Goal: Transaction & Acquisition: Purchase product/service

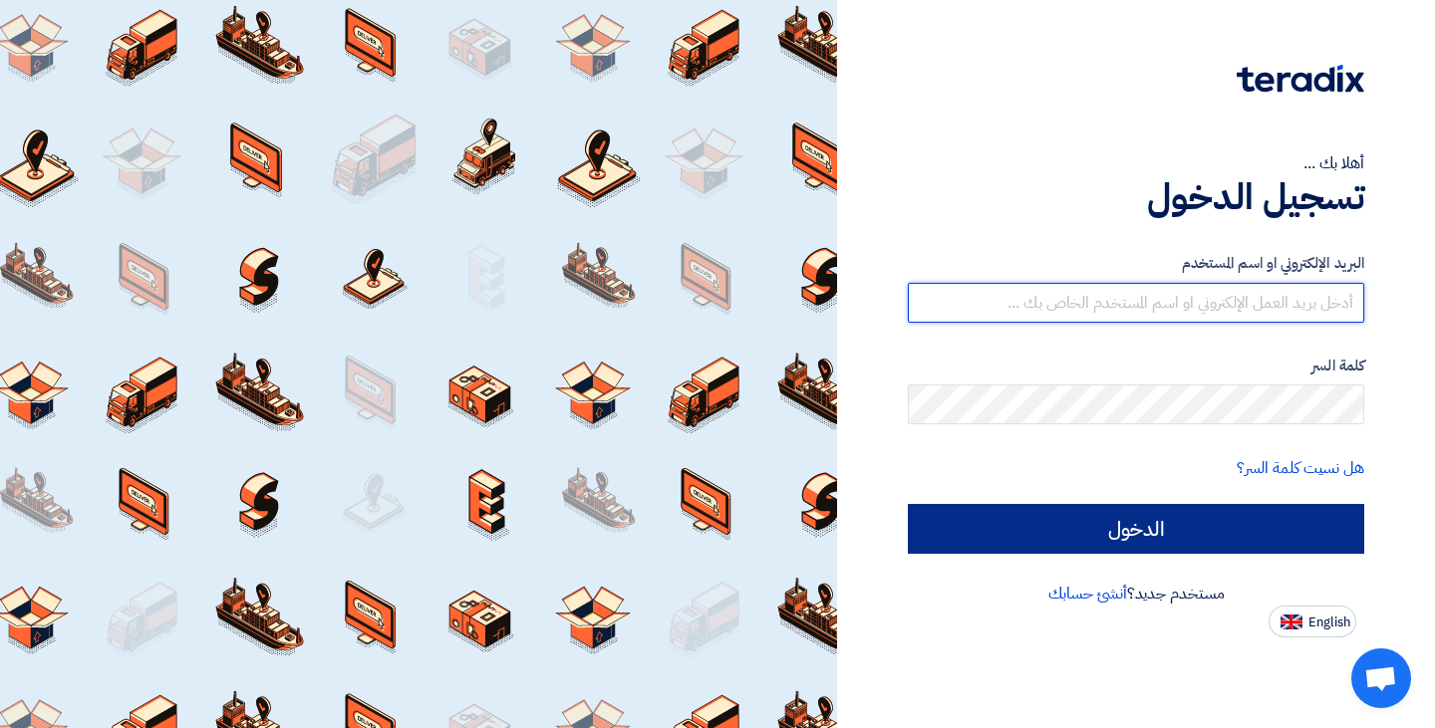
type input "[EMAIL_ADDRESS][DOMAIN_NAME]"
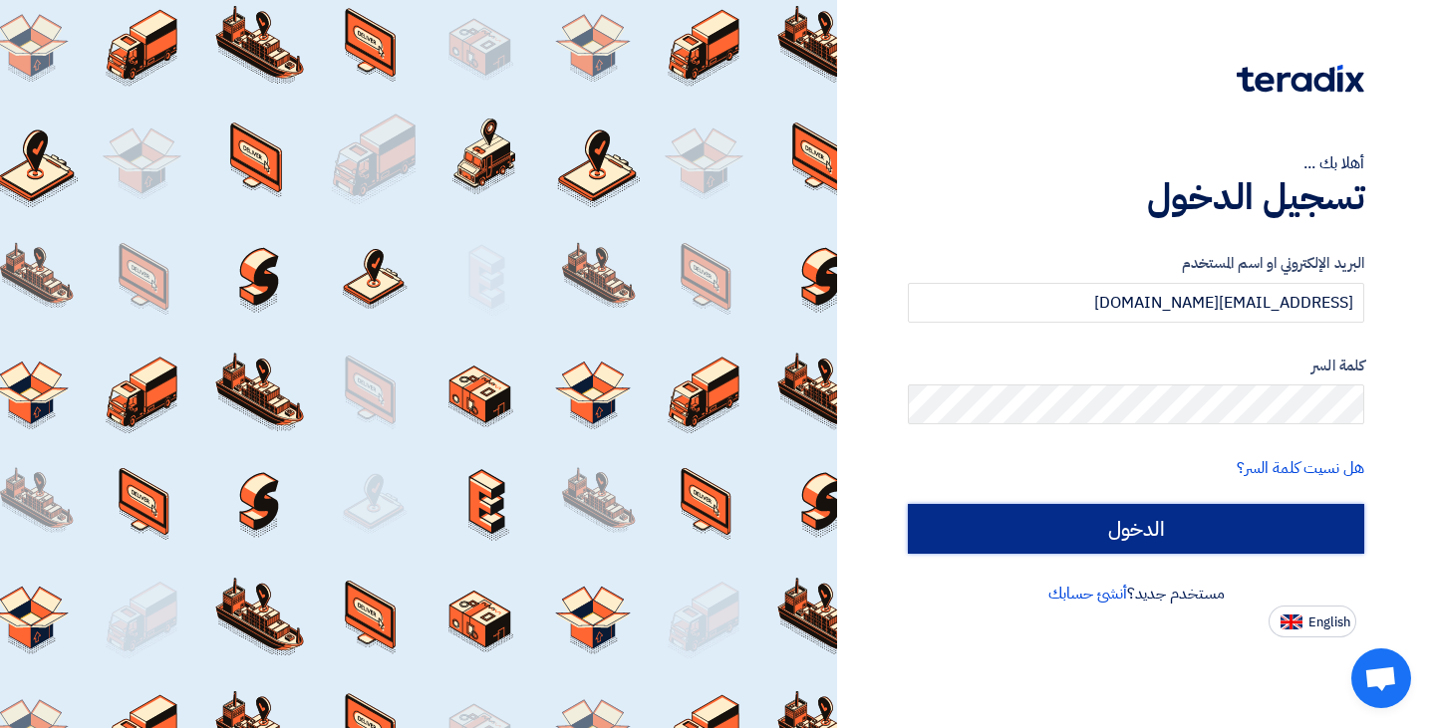
click at [1138, 519] on input "الدخول" at bounding box center [1136, 529] width 456 height 50
type input "Sign in"
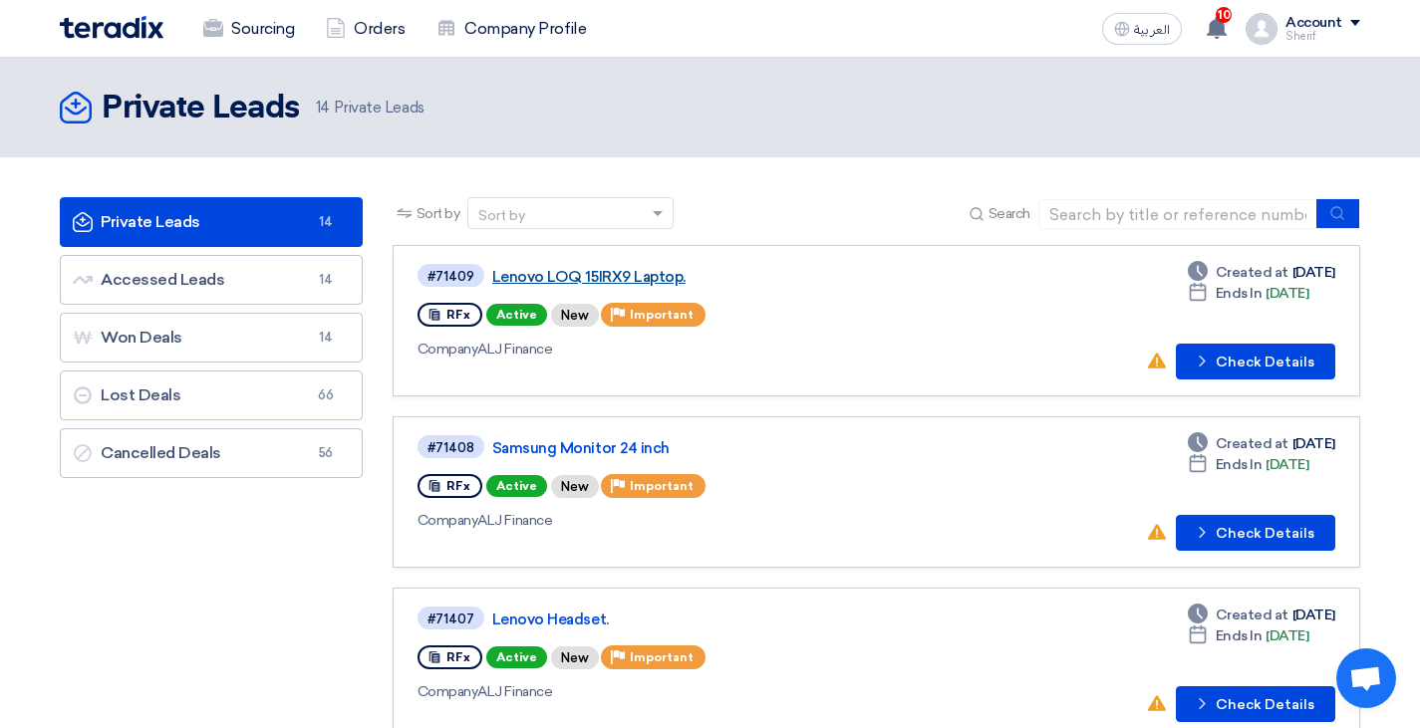
click at [545, 278] on link "Lenovo LOQ 15IRX9 Laptop." at bounding box center [741, 277] width 498 height 18
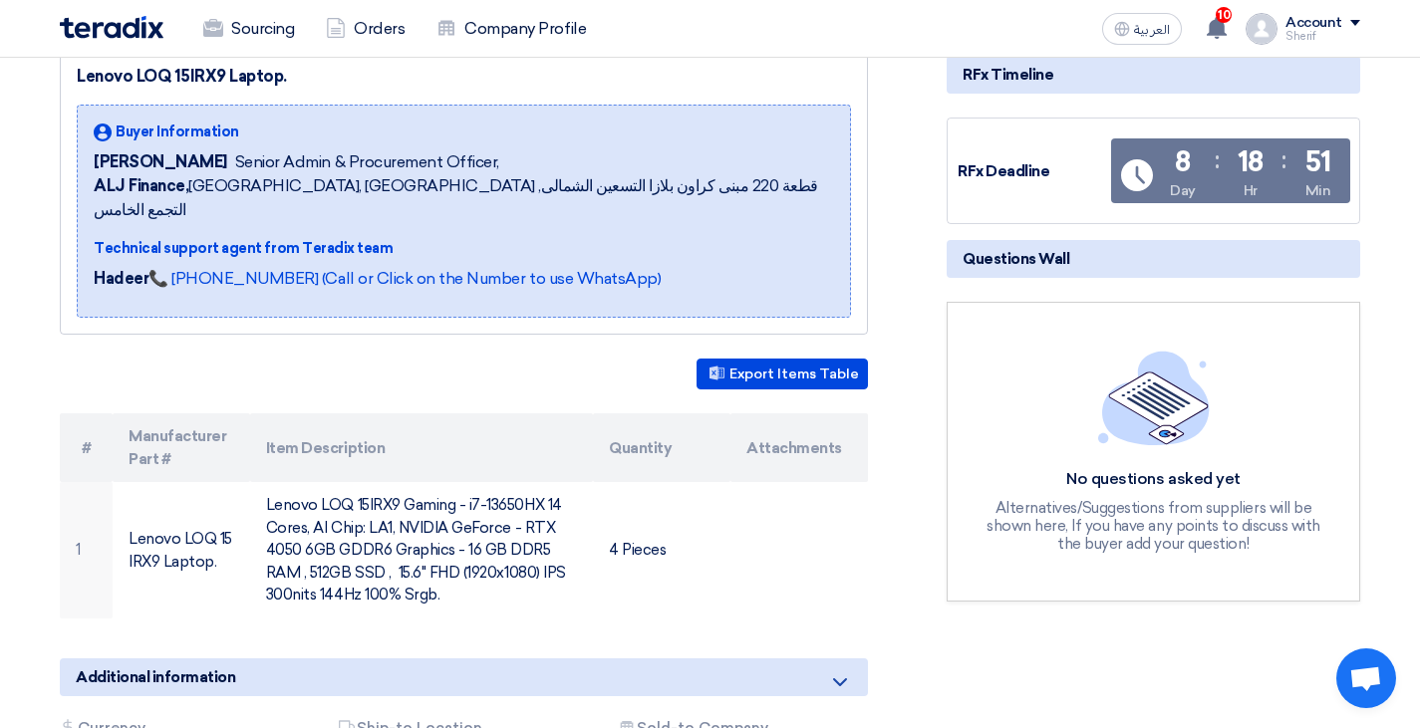
scroll to position [299, 0]
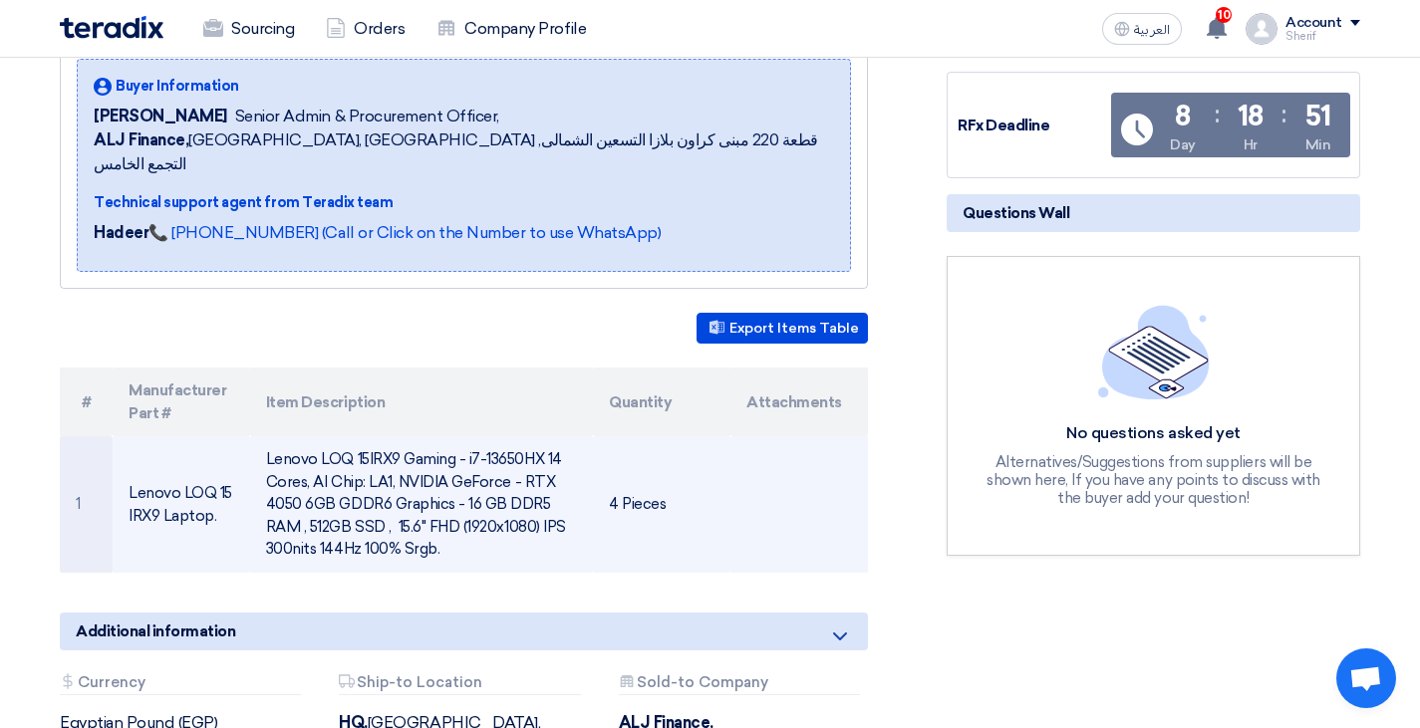
drag, startPoint x: 80, startPoint y: 376, endPoint x: 675, endPoint y: 476, distance: 604.2
click at [675, 476] on table "# Manufacturer Part # Item Description Quantity Attachments 1 Lenovo LOQ 15IRX9…" at bounding box center [464, 470] width 808 height 205
copy table "# Manufacturer Part # Item Description Quantity Attachments 1 Lenovo LOQ 15IRX9…"
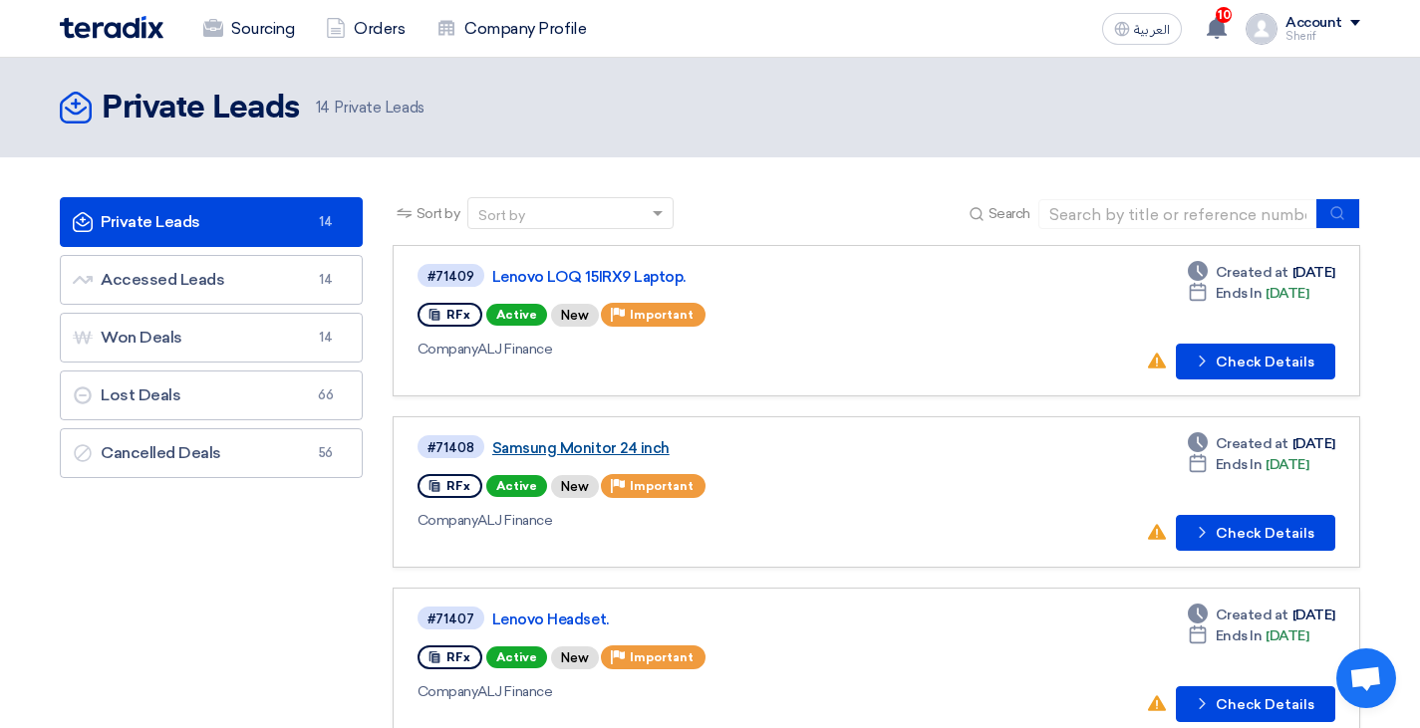
click at [568, 447] on link "Samsung Monitor 24 inch" at bounding box center [741, 448] width 498 height 18
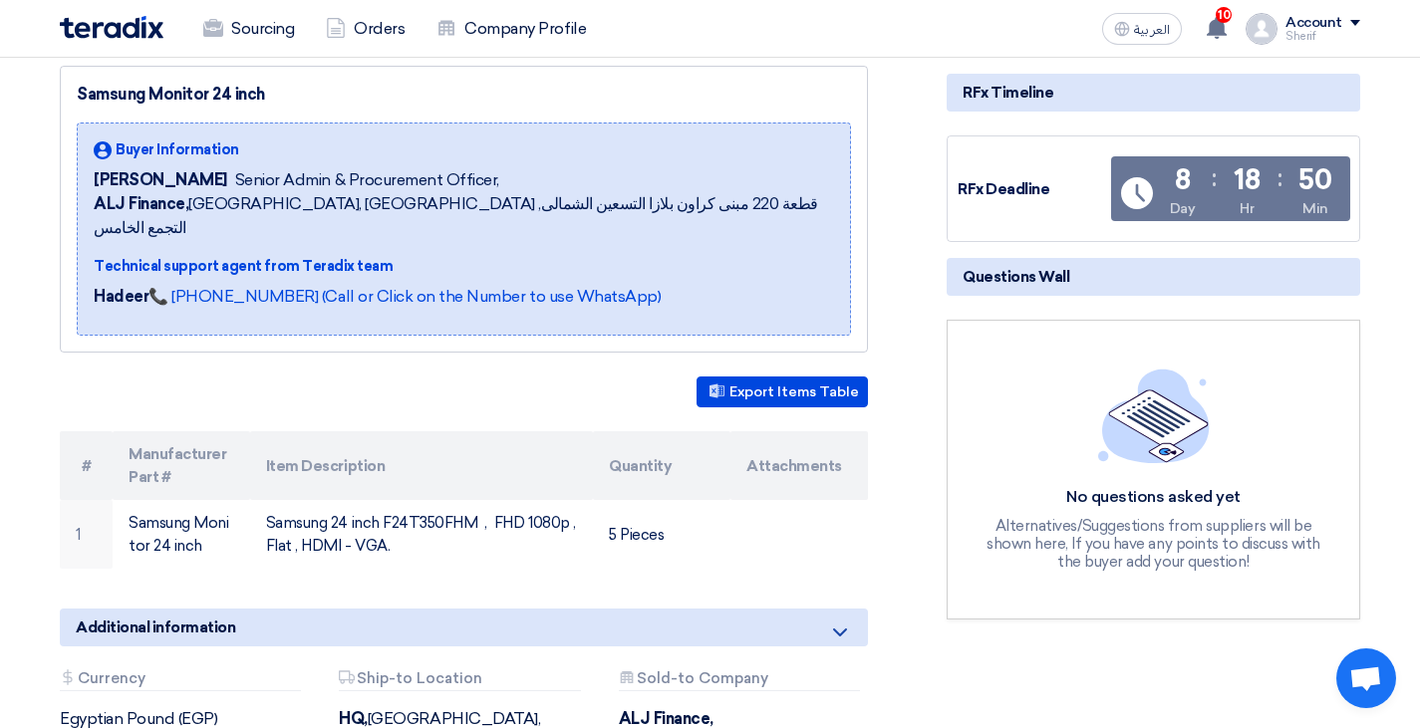
scroll to position [299, 0]
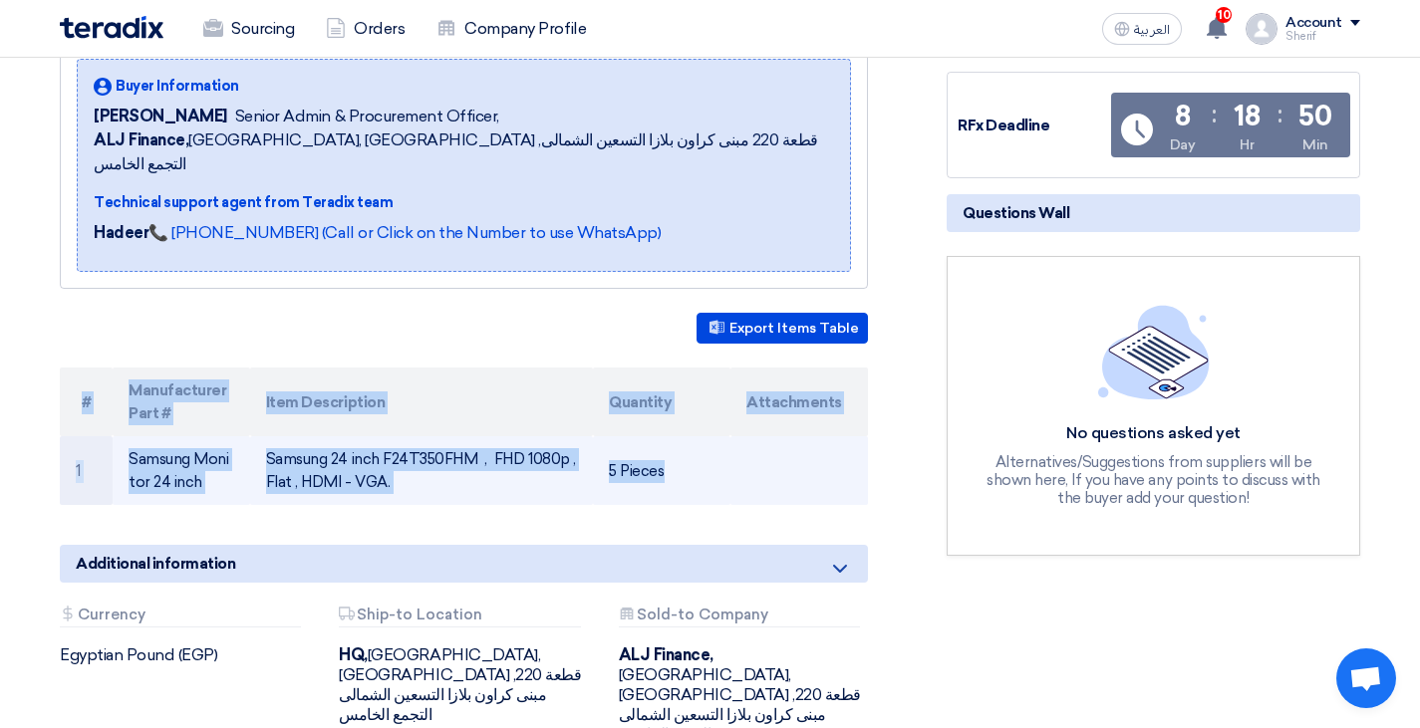
drag, startPoint x: 86, startPoint y: 374, endPoint x: 737, endPoint y: 460, distance: 657.3
click at [737, 460] on table "# Manufacturer Part # Item Description Quantity Attachments 1 Samsung Monitor 2…" at bounding box center [464, 436] width 808 height 137
copy table "# Manufacturer Part # Item Description Quantity Attachments 1 Samsung Monitor 2…"
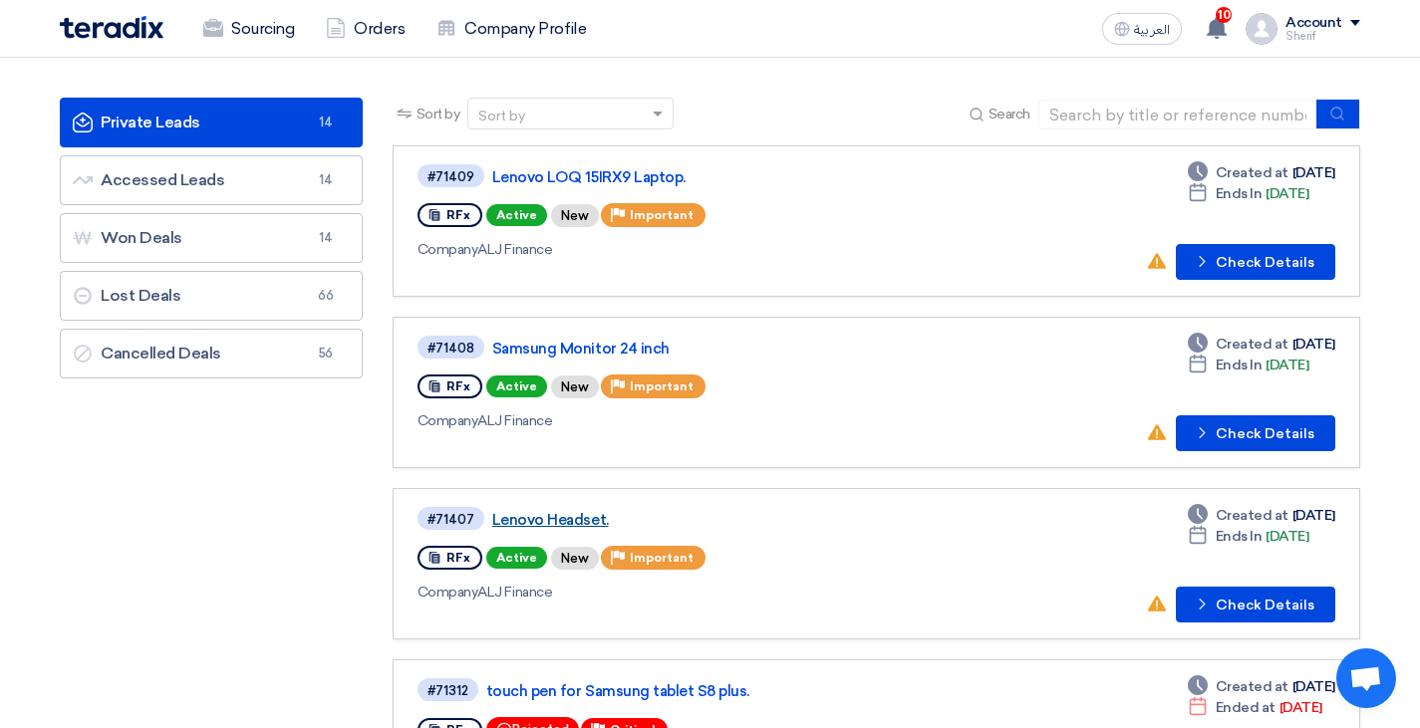
scroll to position [199, 0]
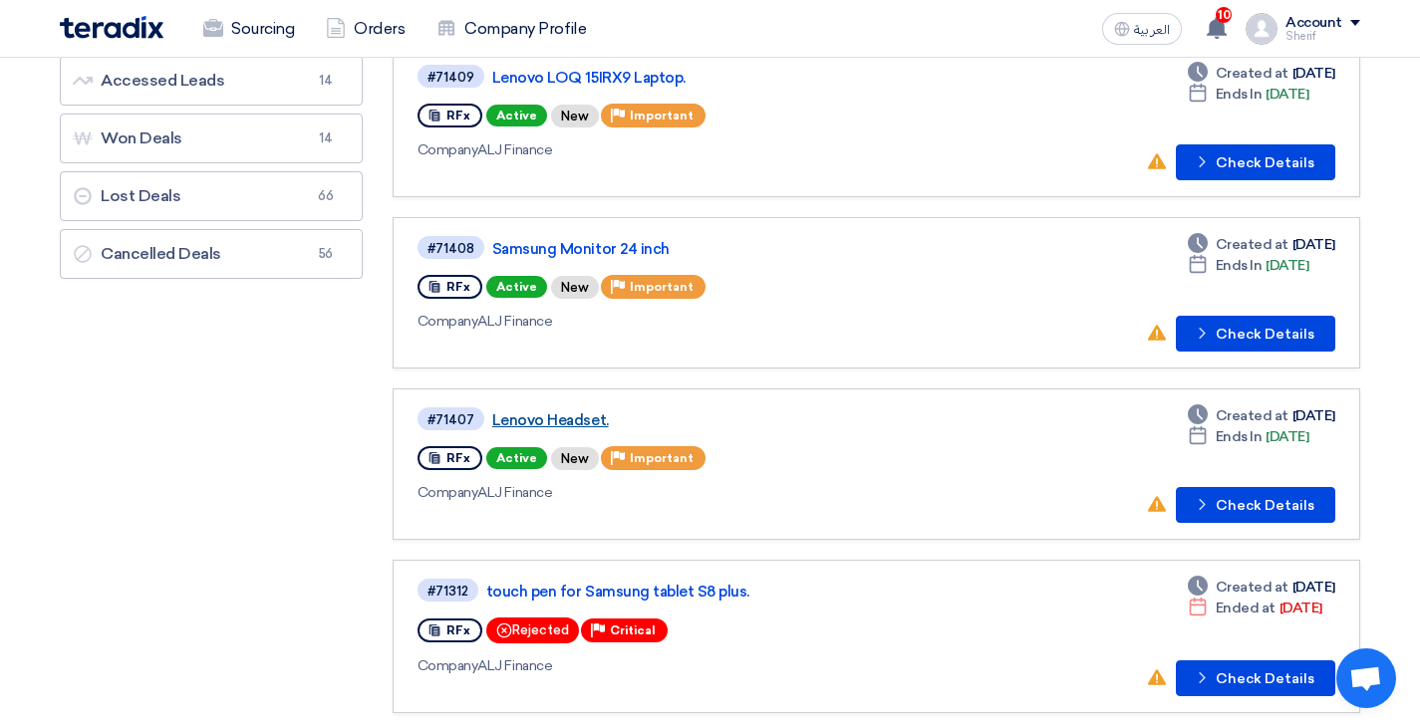
click at [579, 419] on link "Lenovo Headset." at bounding box center [741, 420] width 498 height 18
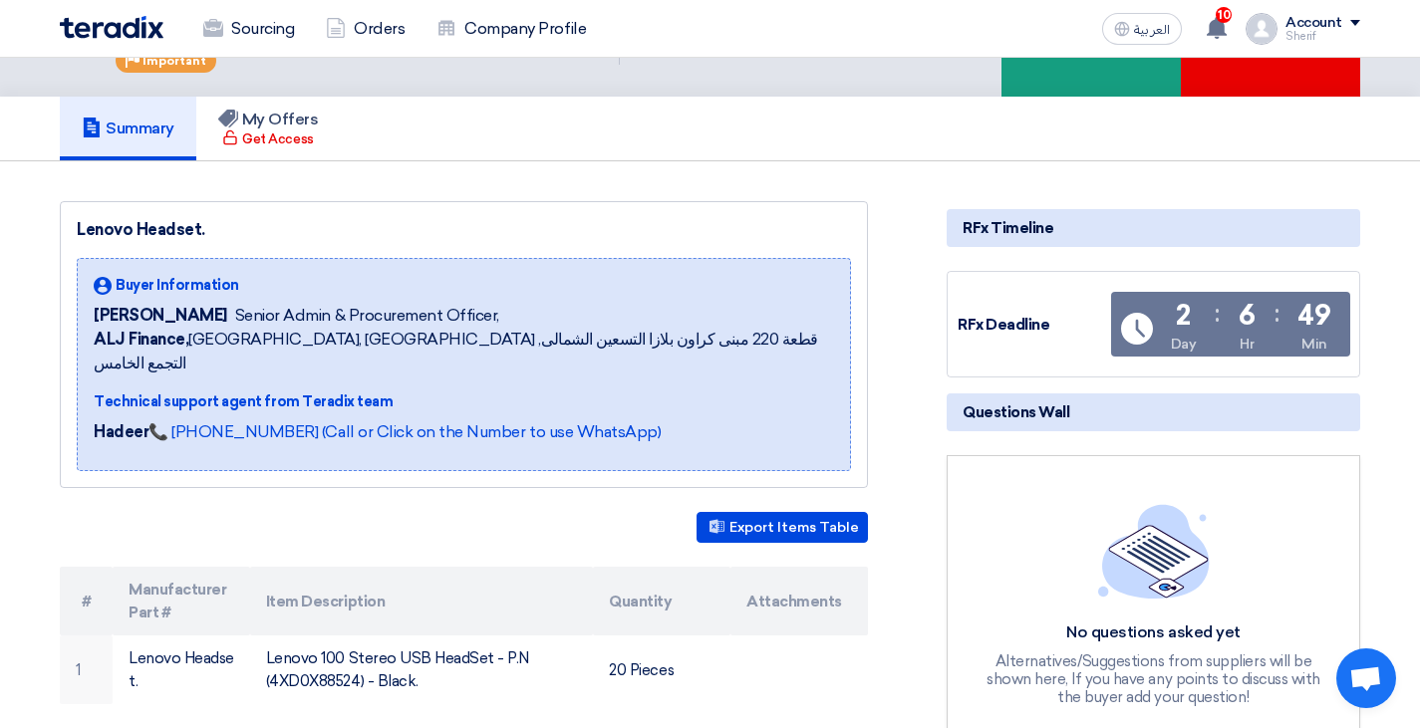
scroll to position [299, 0]
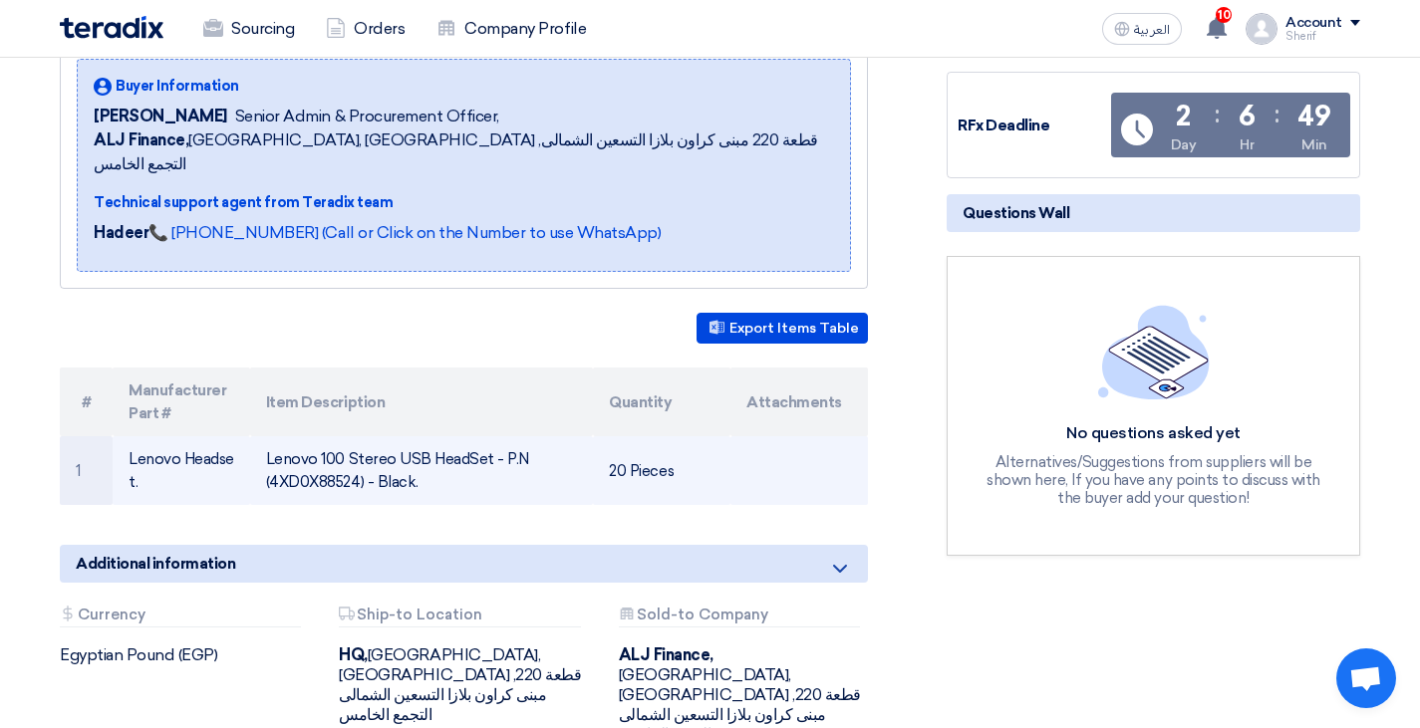
click at [309, 455] on td "Lenovo 100 Stereo USB HeadSet - P.N (4XD0X88524) - Black." at bounding box center [422, 470] width 344 height 69
copy td "4XD0X88524"
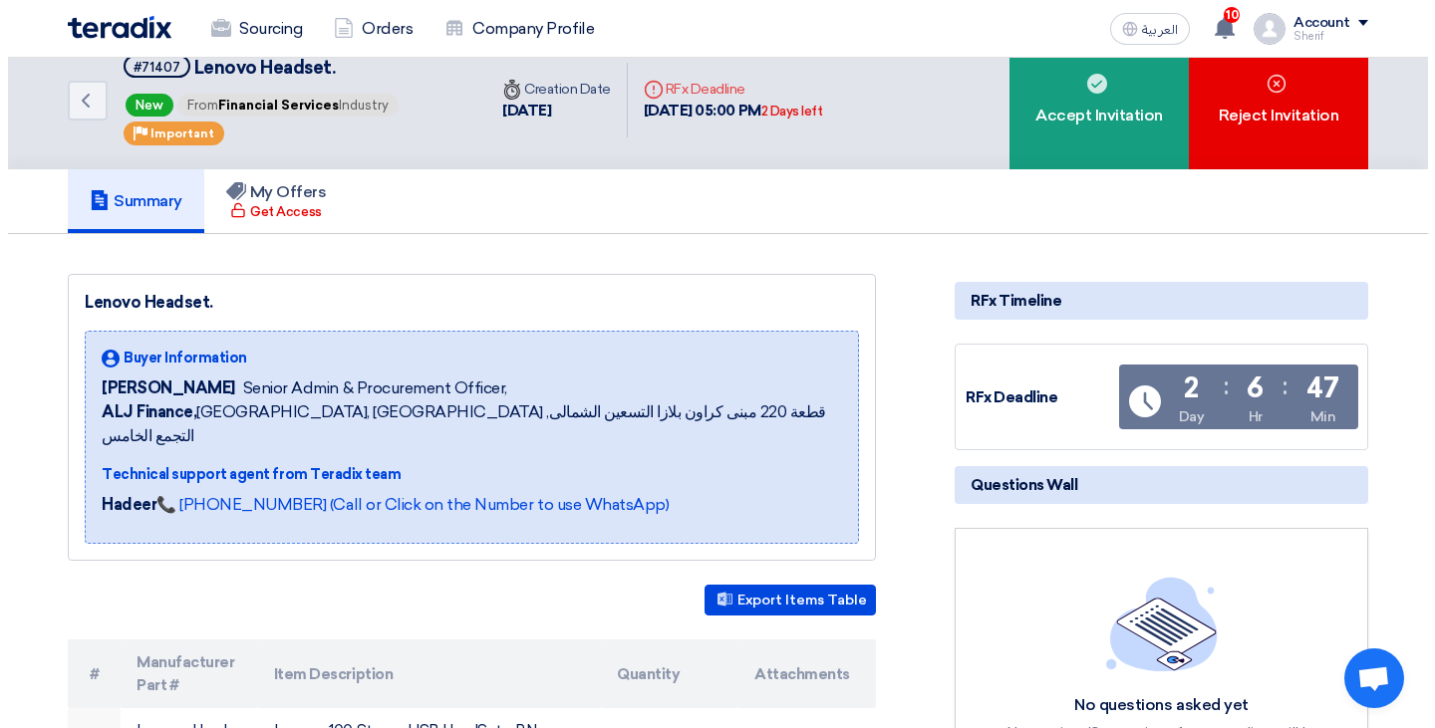
scroll to position [0, 0]
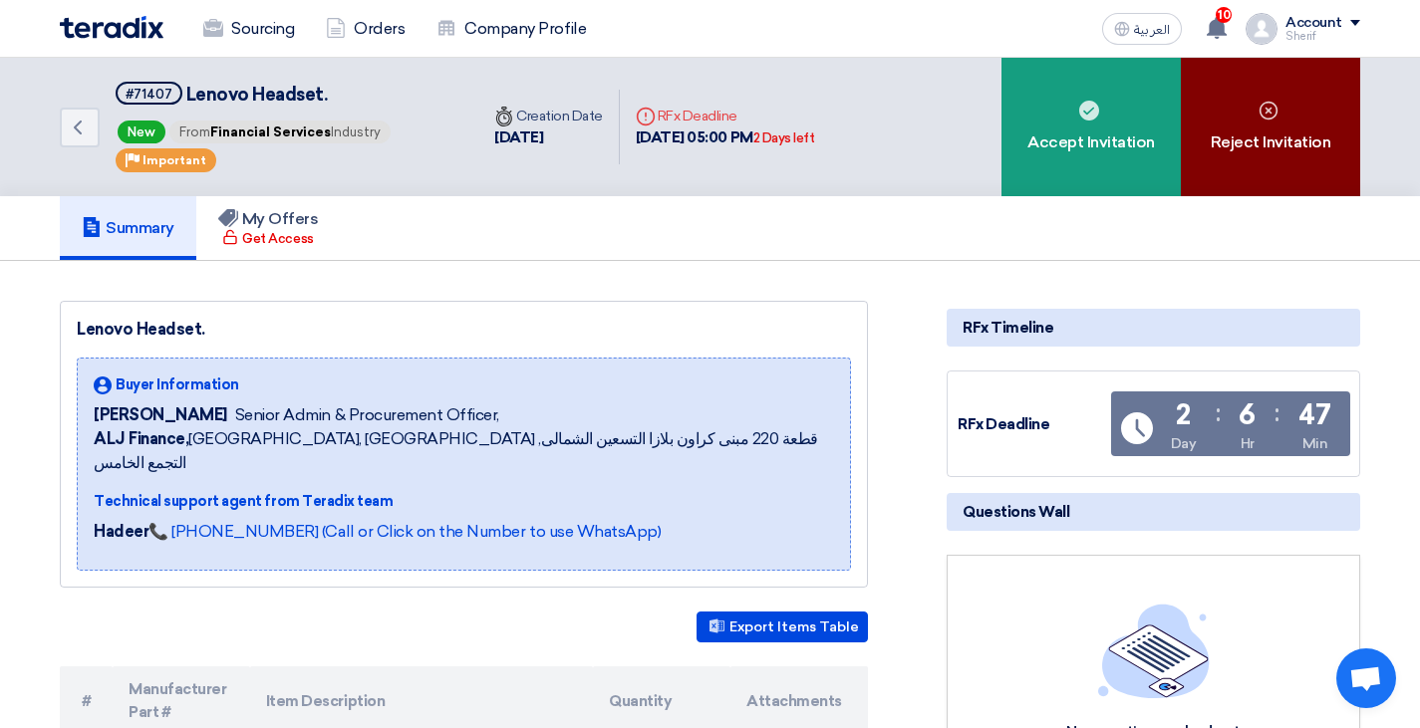
click at [1261, 141] on div "Reject Invitation" at bounding box center [1270, 127] width 179 height 138
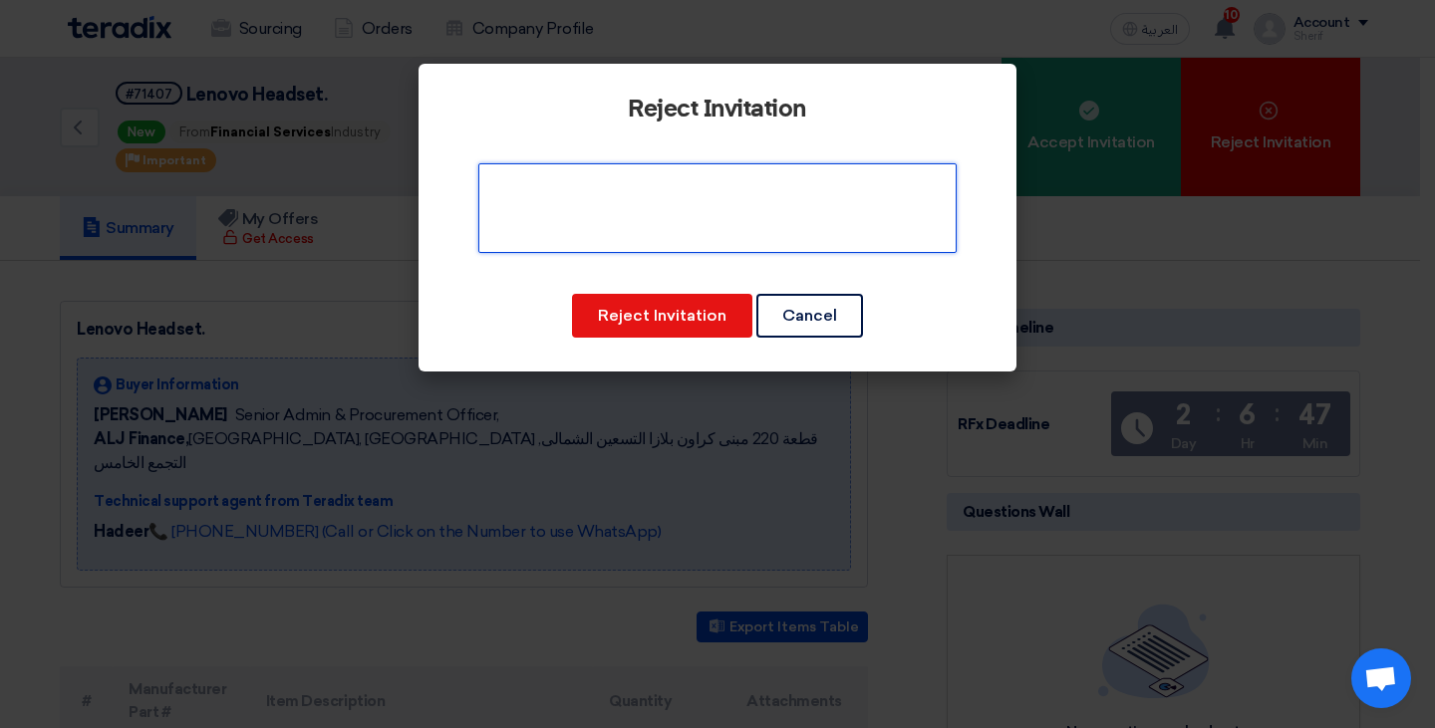
click at [644, 230] on textarea at bounding box center [717, 208] width 478 height 90
drag, startPoint x: 636, startPoint y: 183, endPoint x: 620, endPoint y: 183, distance: 15.9
click at [620, 183] on textarea at bounding box center [717, 208] width 478 height 90
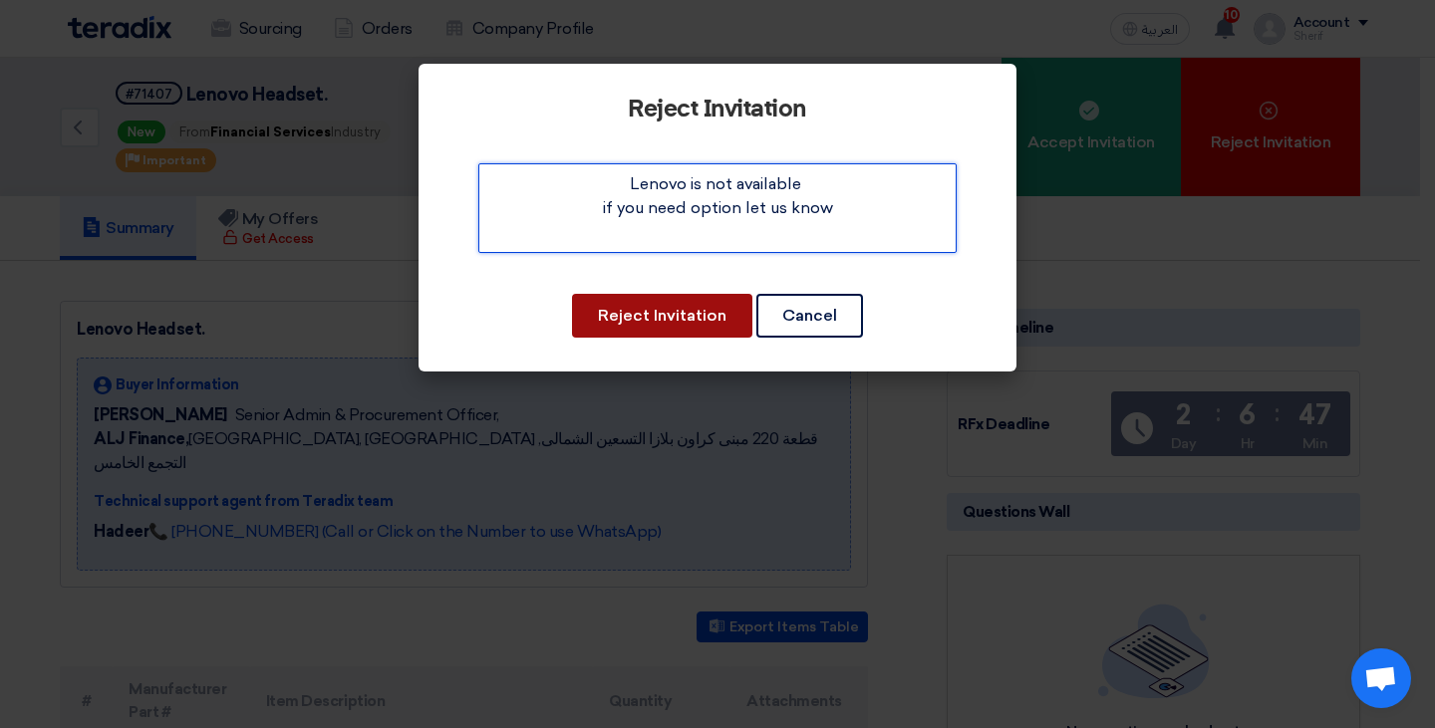
type textarea "Lenovo is not available if you need option let us know"
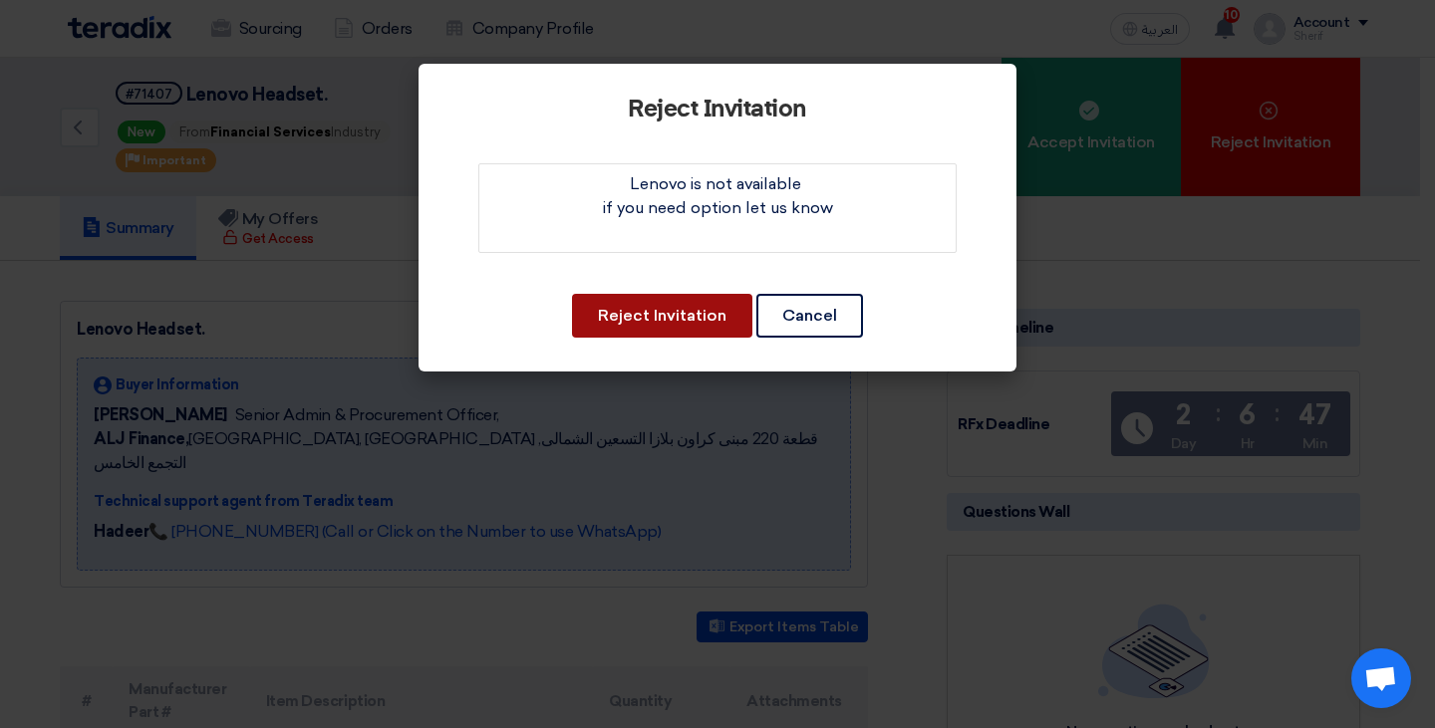
click at [669, 312] on button "Reject Invitation" at bounding box center [662, 316] width 180 height 44
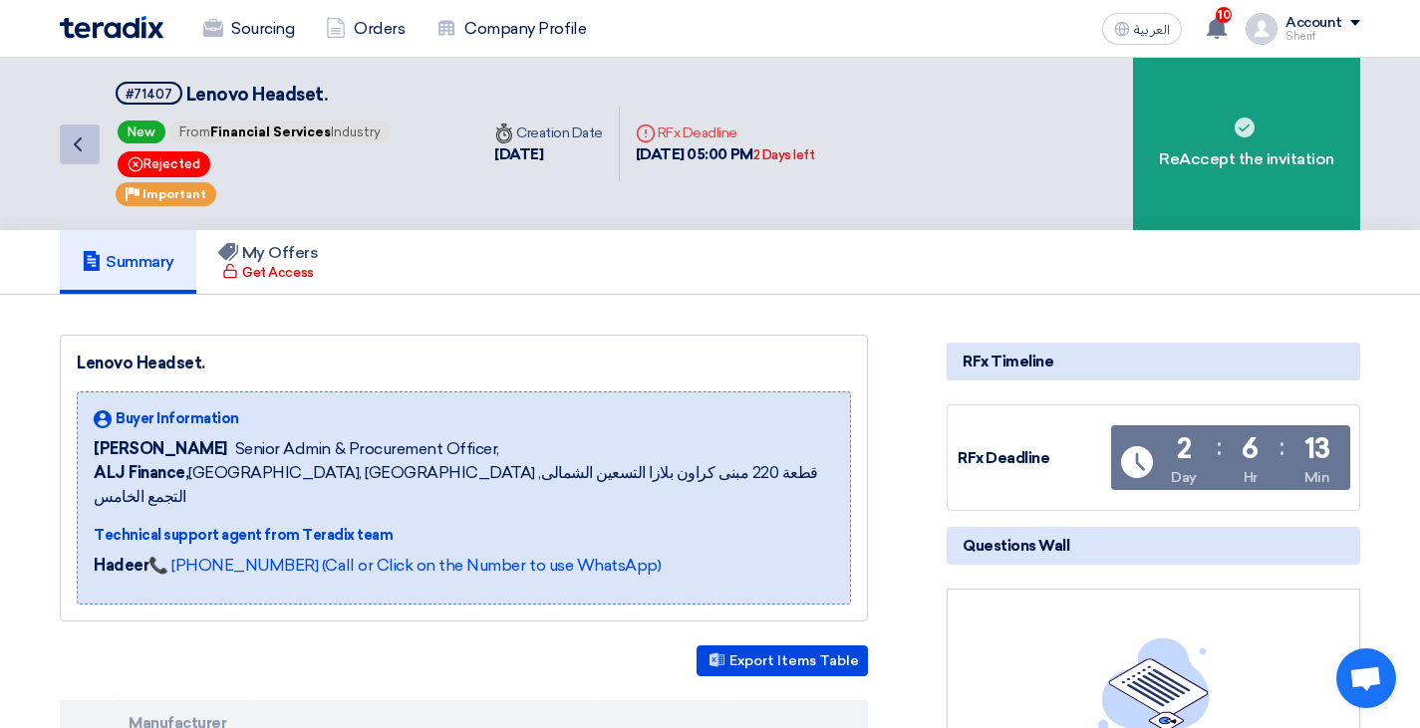
click at [72, 133] on icon "Back" at bounding box center [78, 145] width 24 height 24
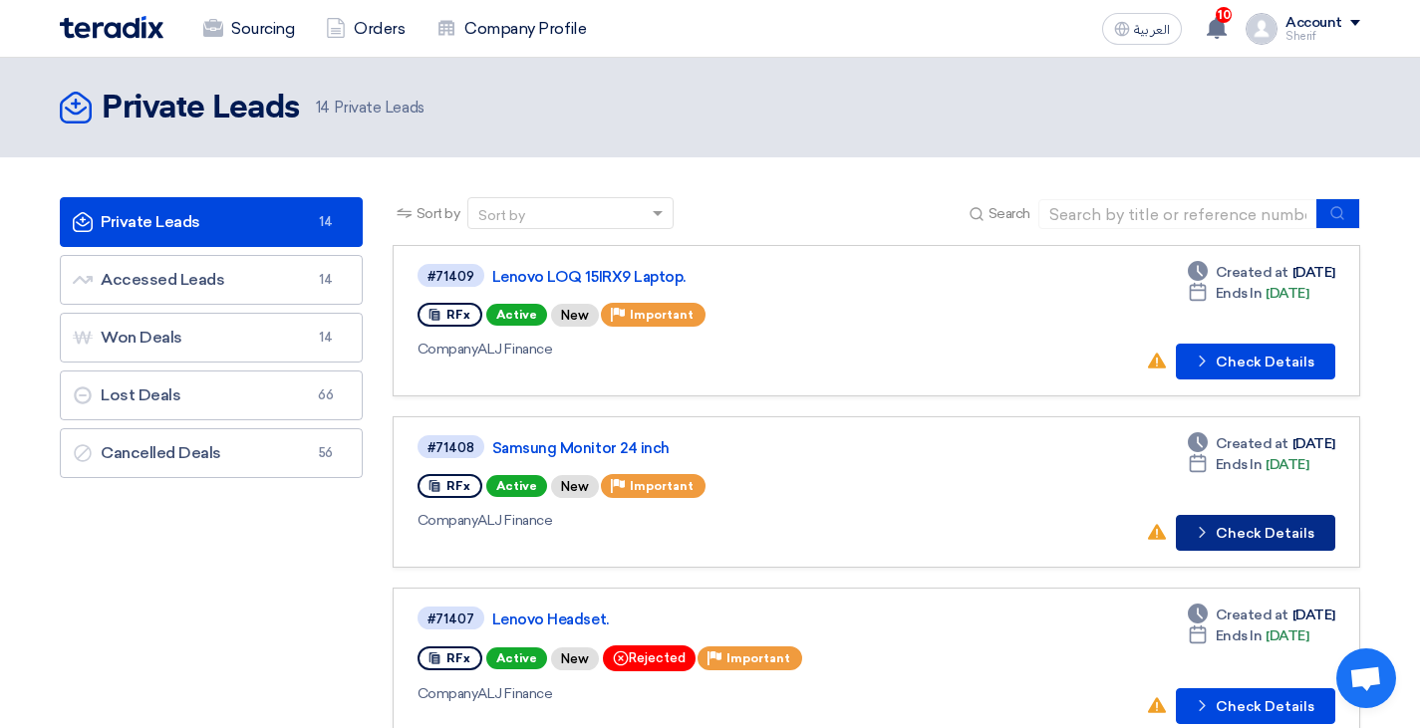
click at [1226, 525] on button "Check details Check Details" at bounding box center [1255, 533] width 159 height 36
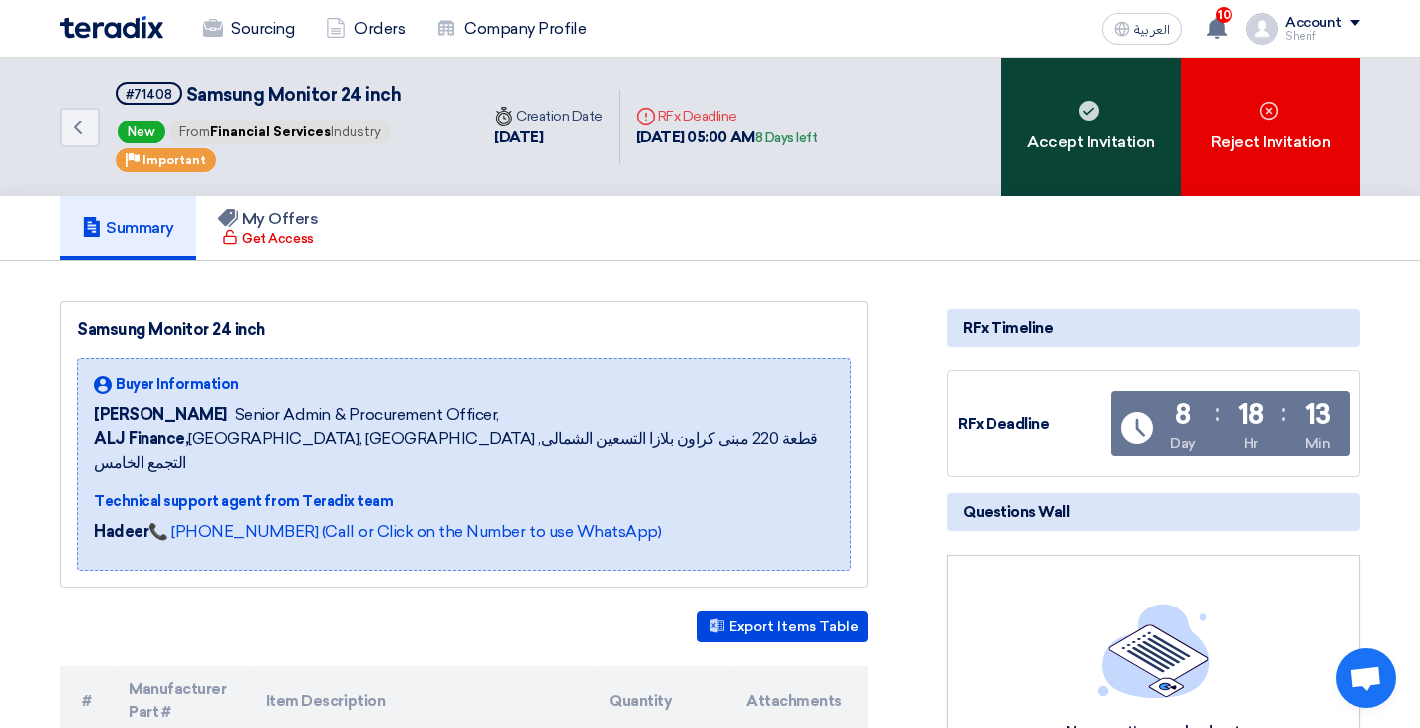
click at [1080, 120] on icon at bounding box center [1089, 111] width 20 height 20
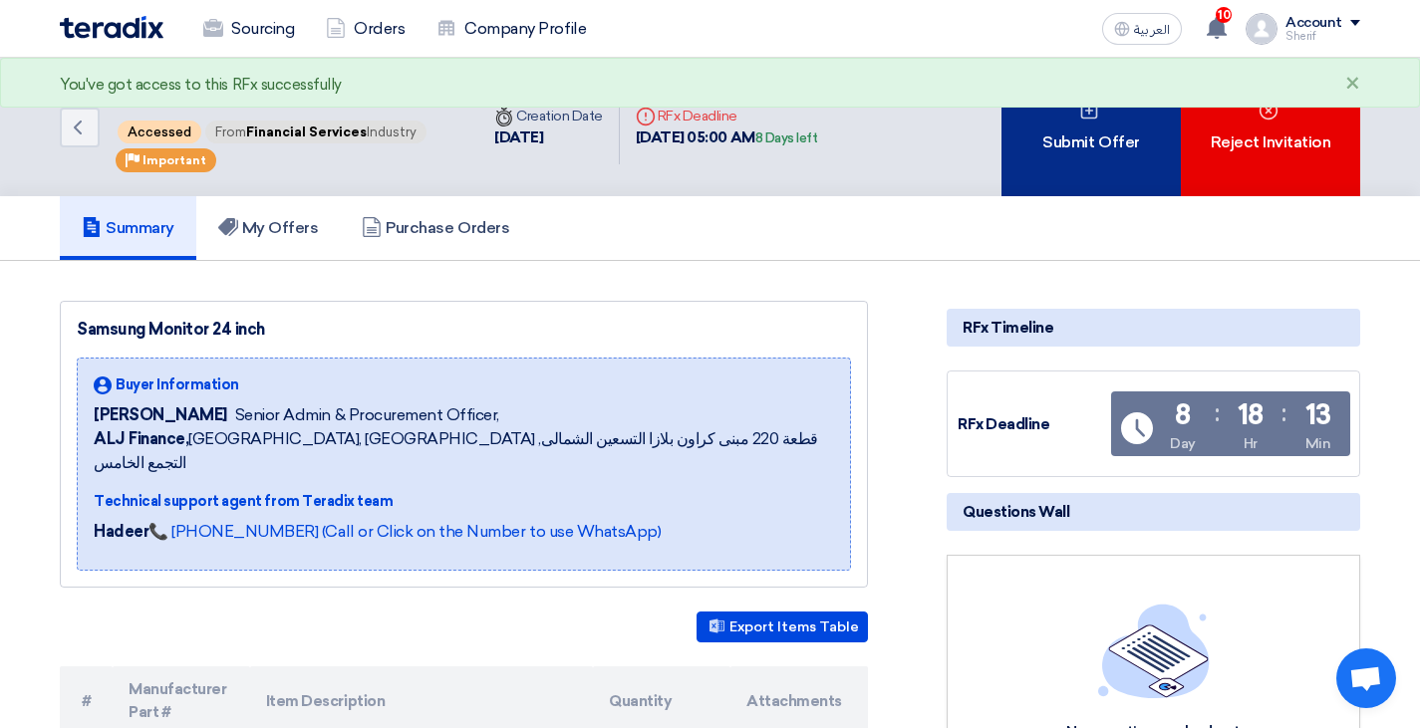
click at [1099, 142] on div "Submit Offer" at bounding box center [1090, 127] width 179 height 138
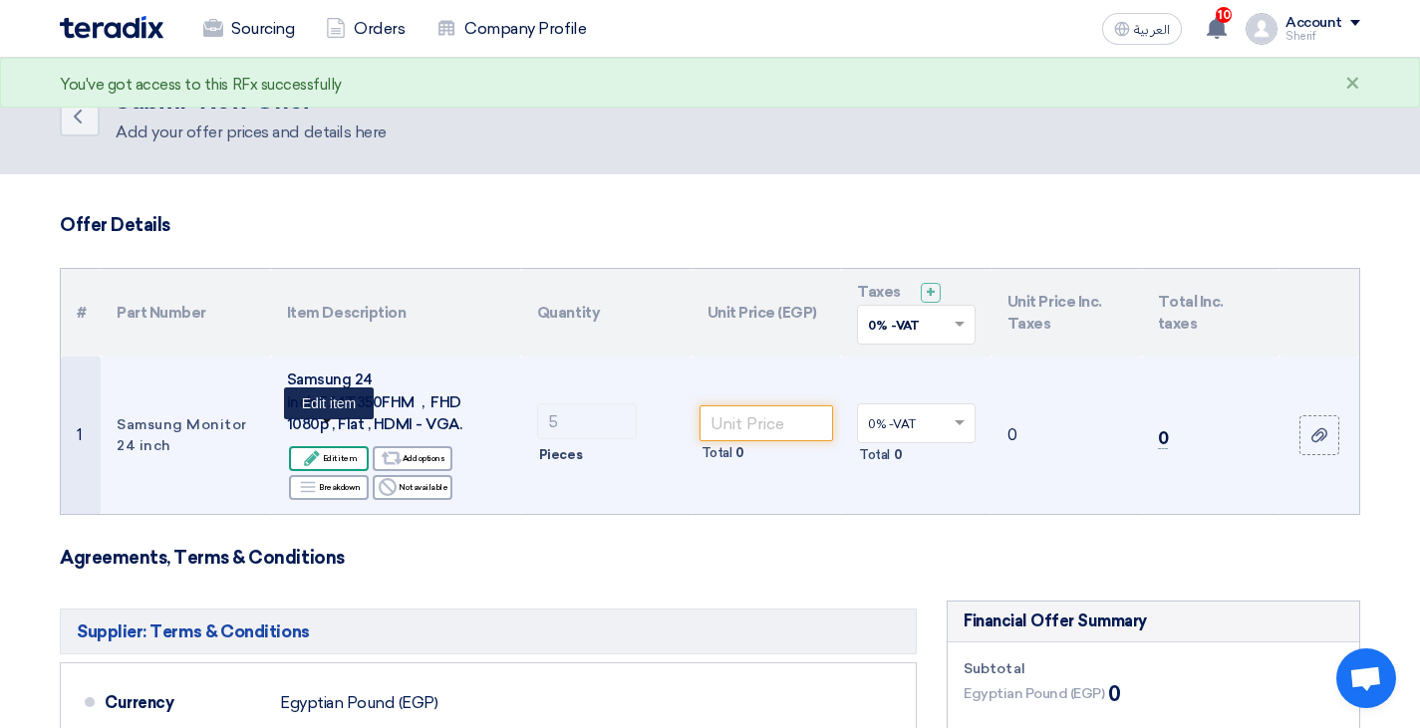
click at [321, 449] on icon "Edit" at bounding box center [312, 458] width 18 height 18
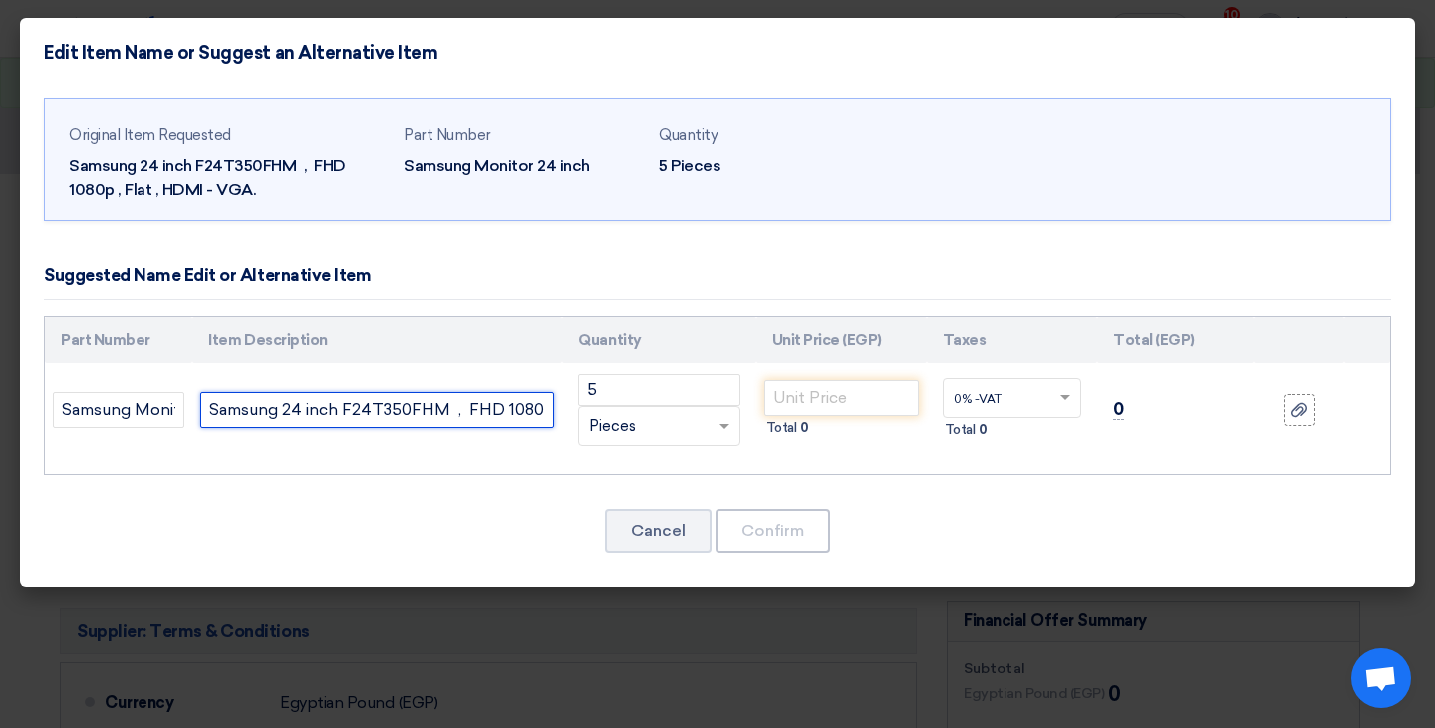
scroll to position [0, 155]
drag, startPoint x: 209, startPoint y: 408, endPoint x: 576, endPoint y: 404, distance: 366.7
click at [576, 404] on tr "Samsung Monitor 24 inch Samsung 24 inch F24T350FHM , FHD 1080p , Flat , HDMI - …" at bounding box center [717, 411] width 1345 height 96
paste input "4166.67"
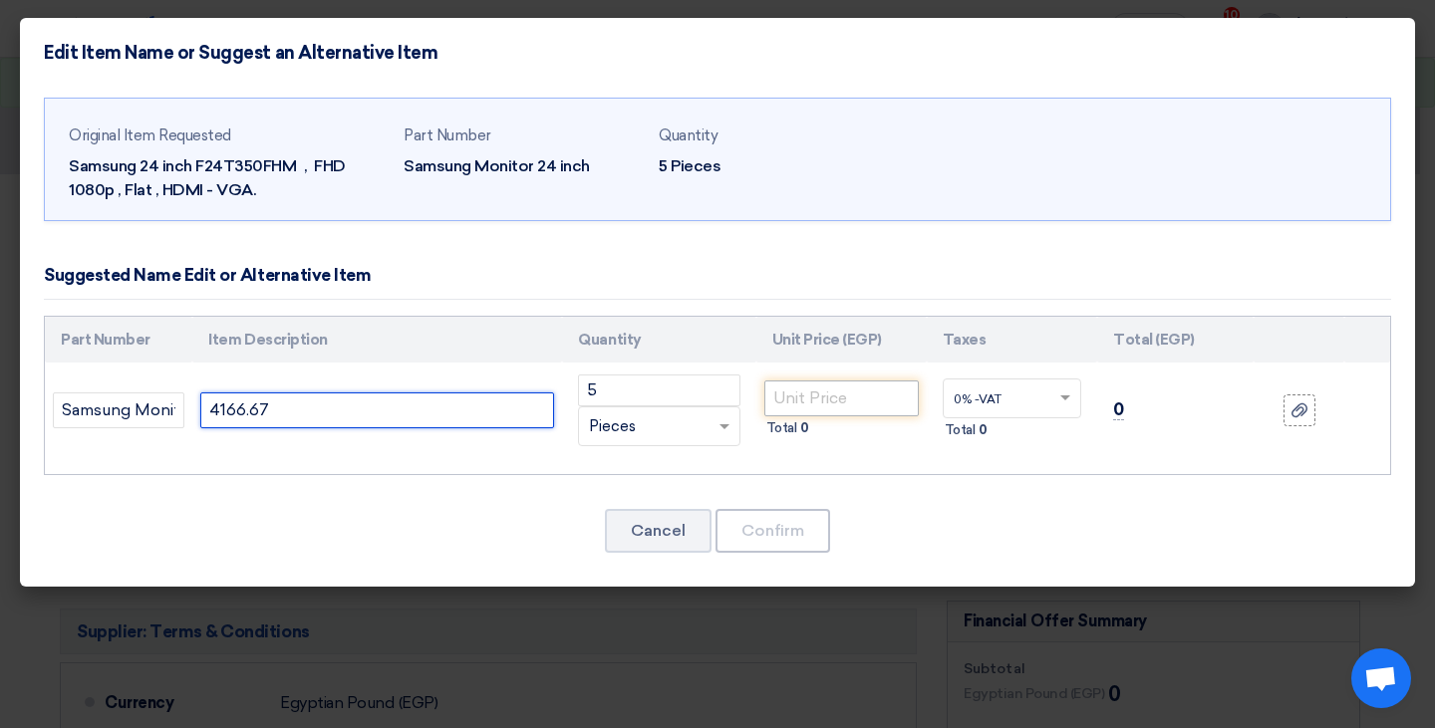
type input "4166.67"
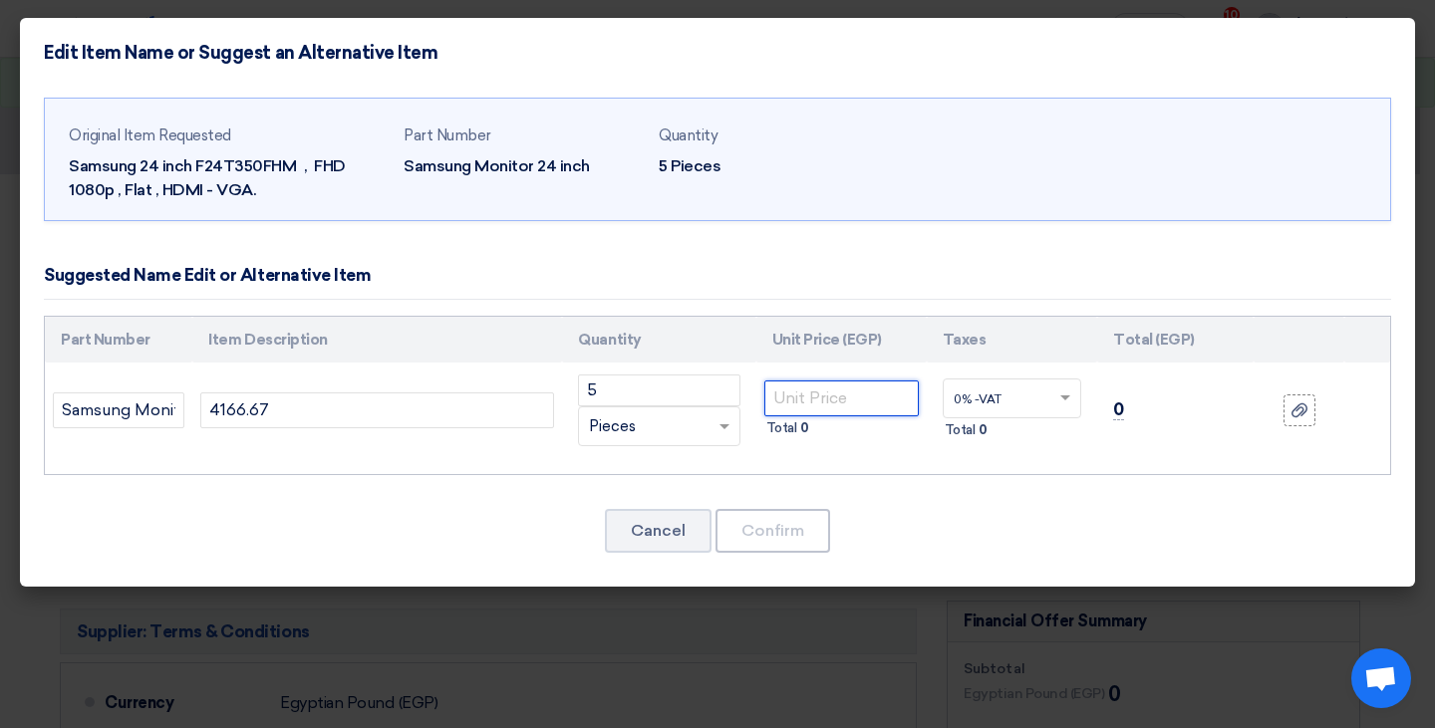
click at [803, 399] on input "number" at bounding box center [841, 399] width 154 height 36
paste input "4166.67"
type input "4166.67"
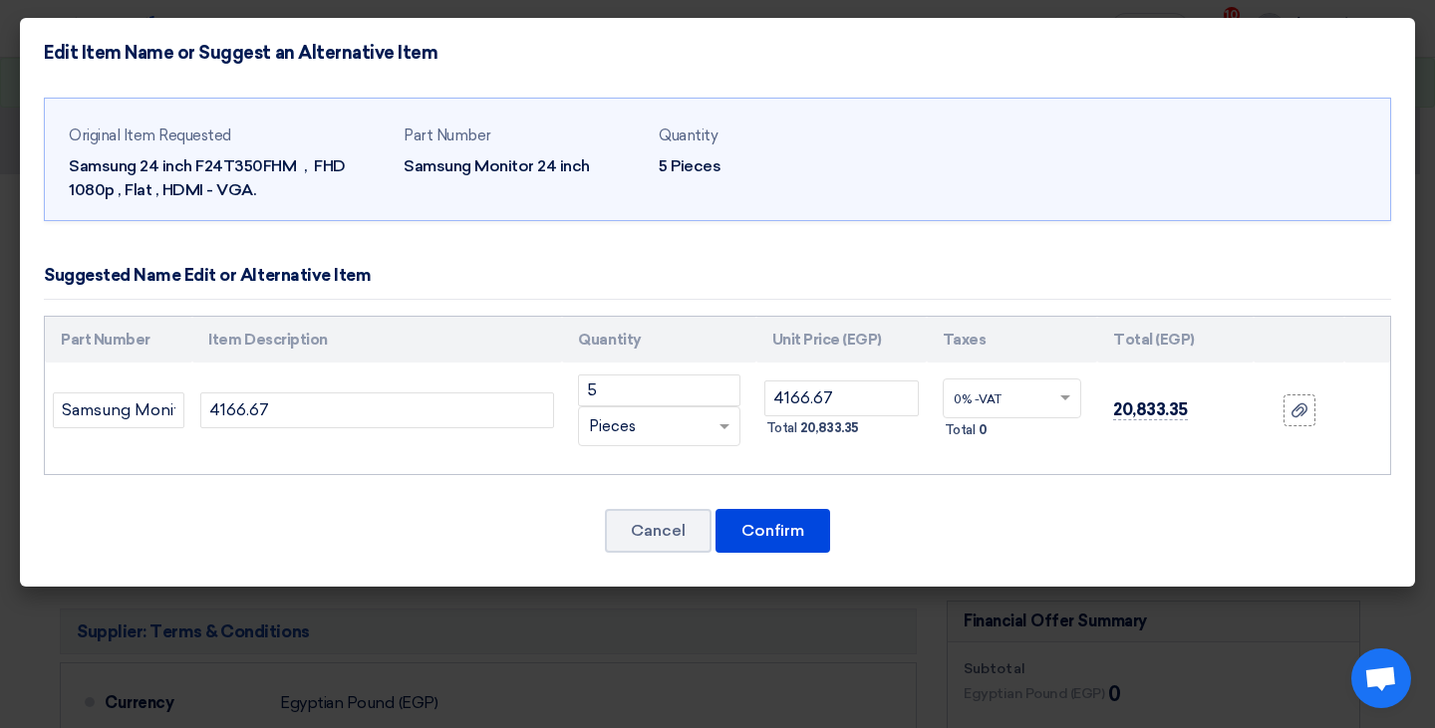
click at [1016, 394] on input "text" at bounding box center [999, 401] width 93 height 32
click at [991, 463] on span "14% -VAT" at bounding box center [979, 470] width 52 height 14
click at [1022, 471] on div "Part Number Item Description Quantity Unit Price (EGP) Taxes Total (EGP) 4166.6…" at bounding box center [717, 396] width 1347 height 160
drag, startPoint x: 319, startPoint y: 407, endPoint x: 197, endPoint y: 400, distance: 121.8
click at [197, 400] on td "4166.67" at bounding box center [377, 411] width 370 height 96
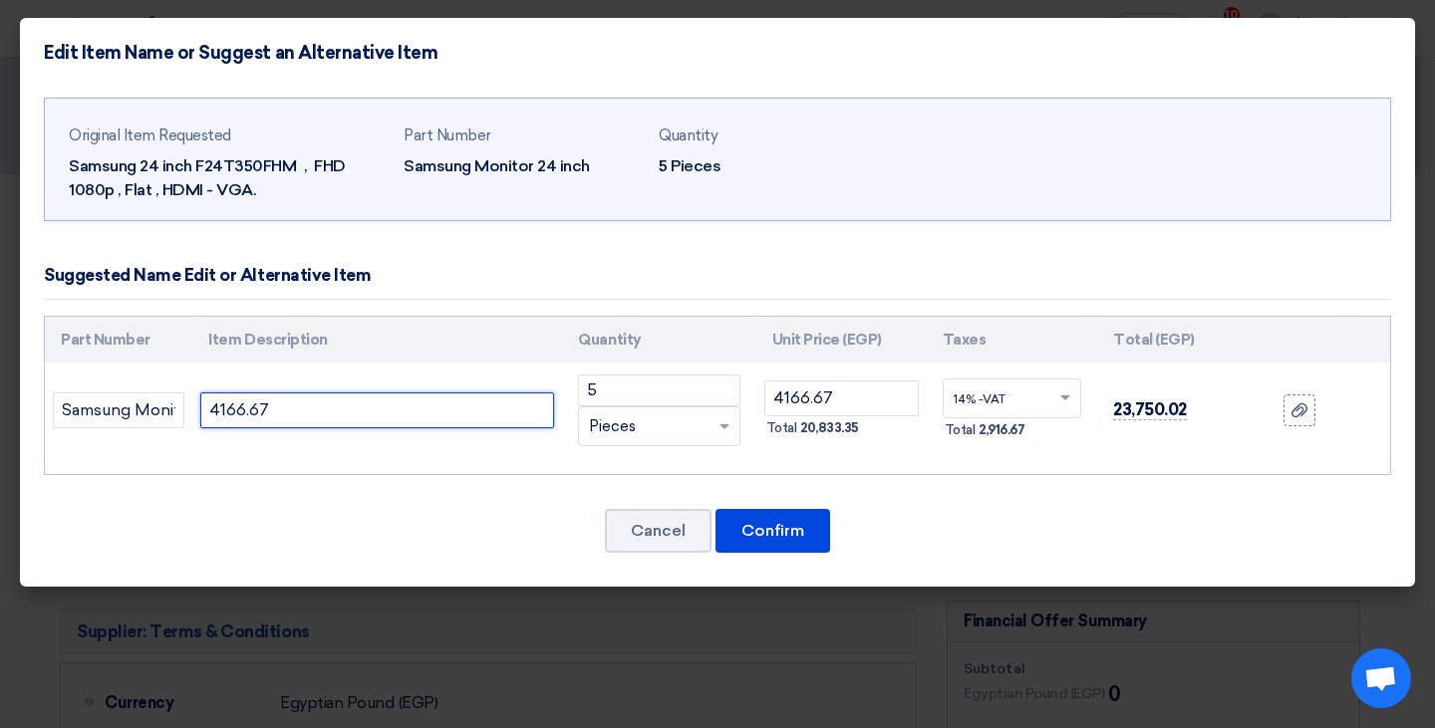
paste input "Samsung 24” 100Hz -LS24D302GAUXEN"
type input "Samsung 24” 100Hz -LS24D302GAUXEN"
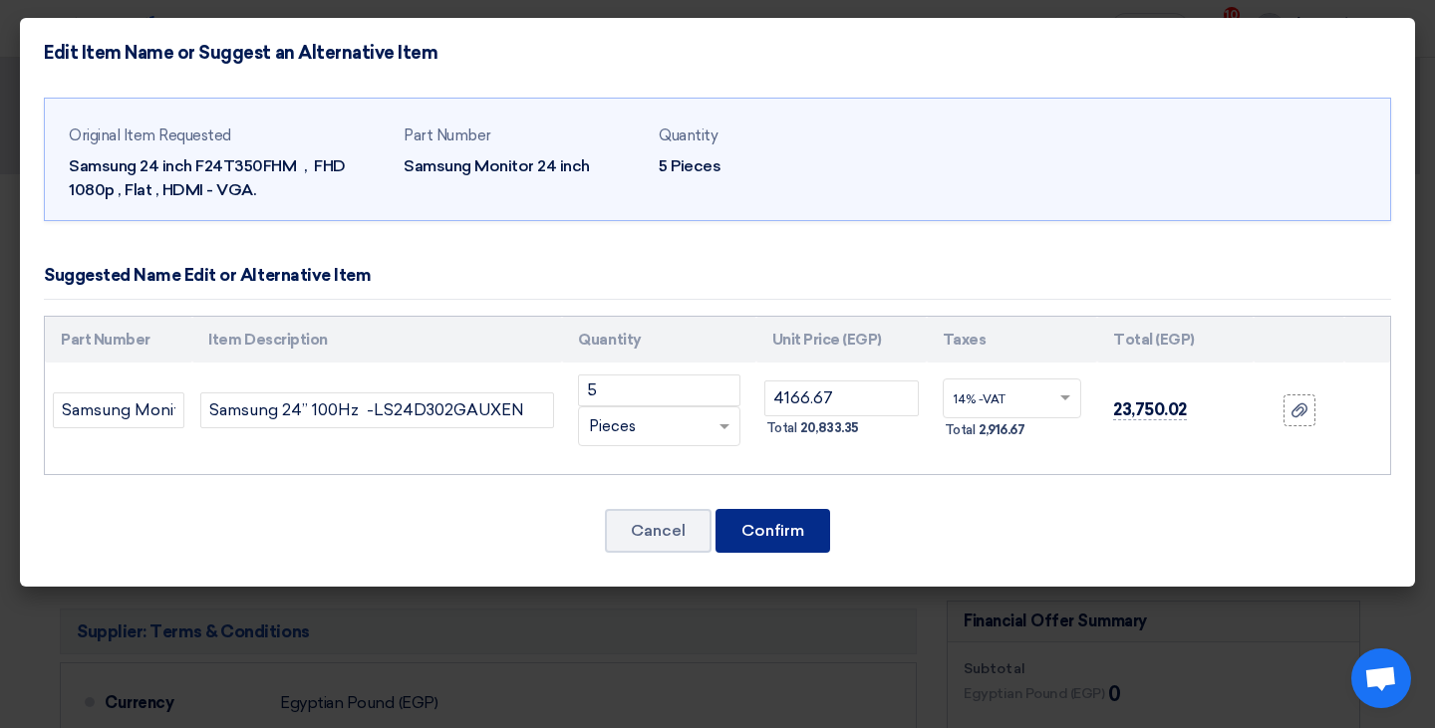
click at [775, 541] on button "Confirm" at bounding box center [772, 531] width 115 height 44
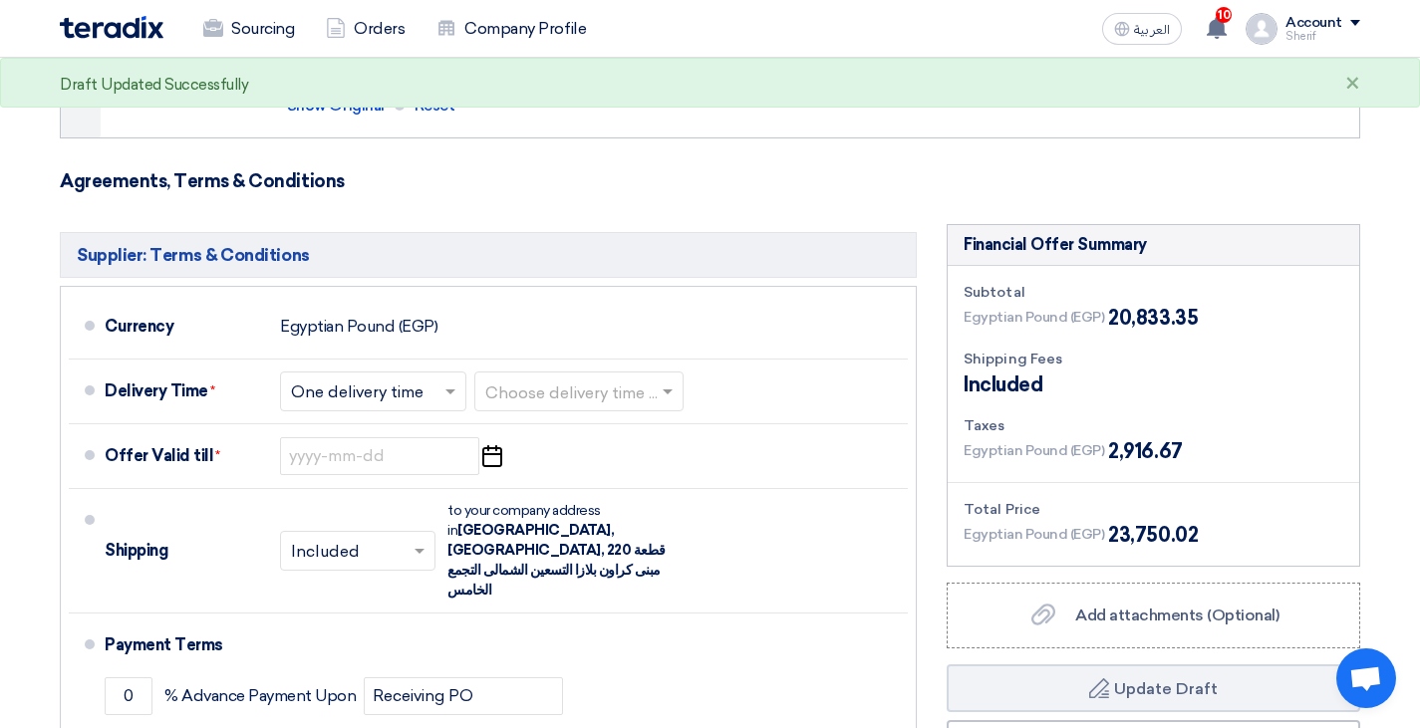
scroll to position [399, 0]
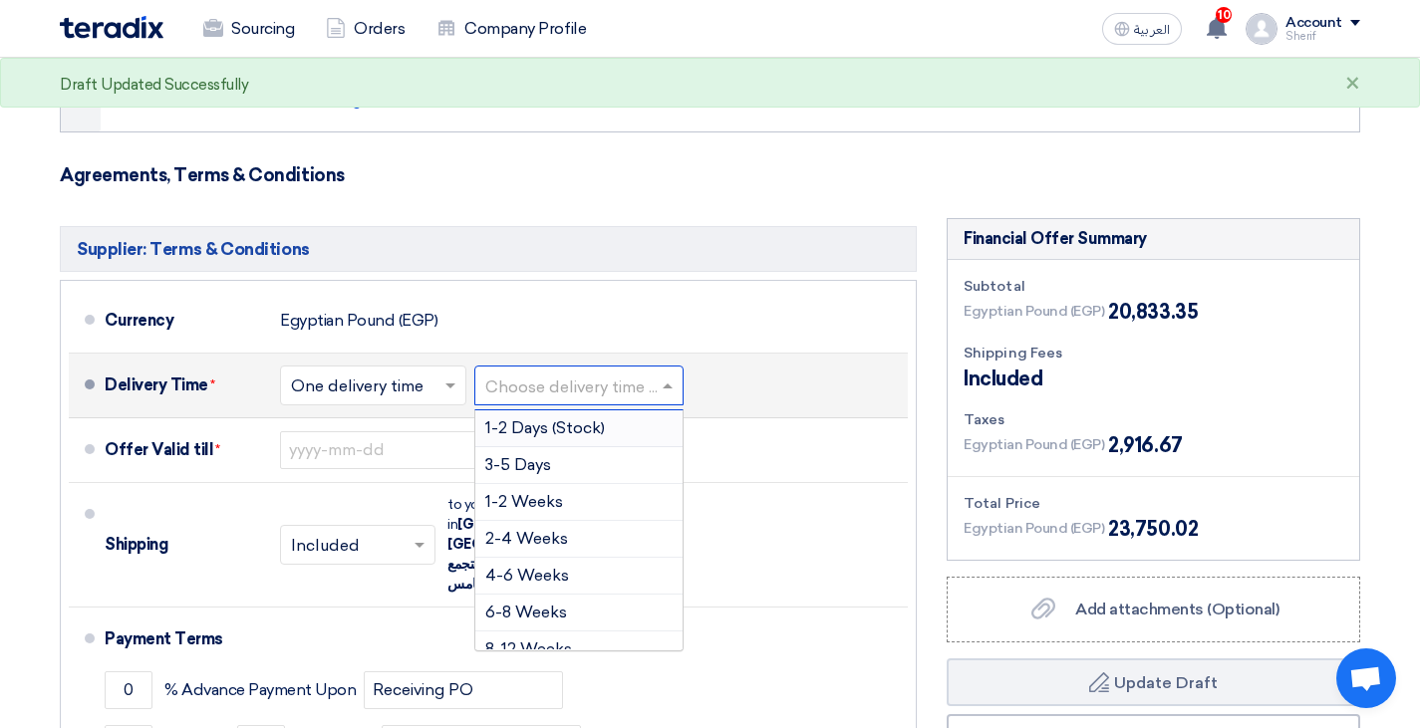
click at [592, 385] on input "text" at bounding box center [579, 387] width 189 height 29
click at [559, 462] on div "3-5 Days" at bounding box center [578, 465] width 207 height 37
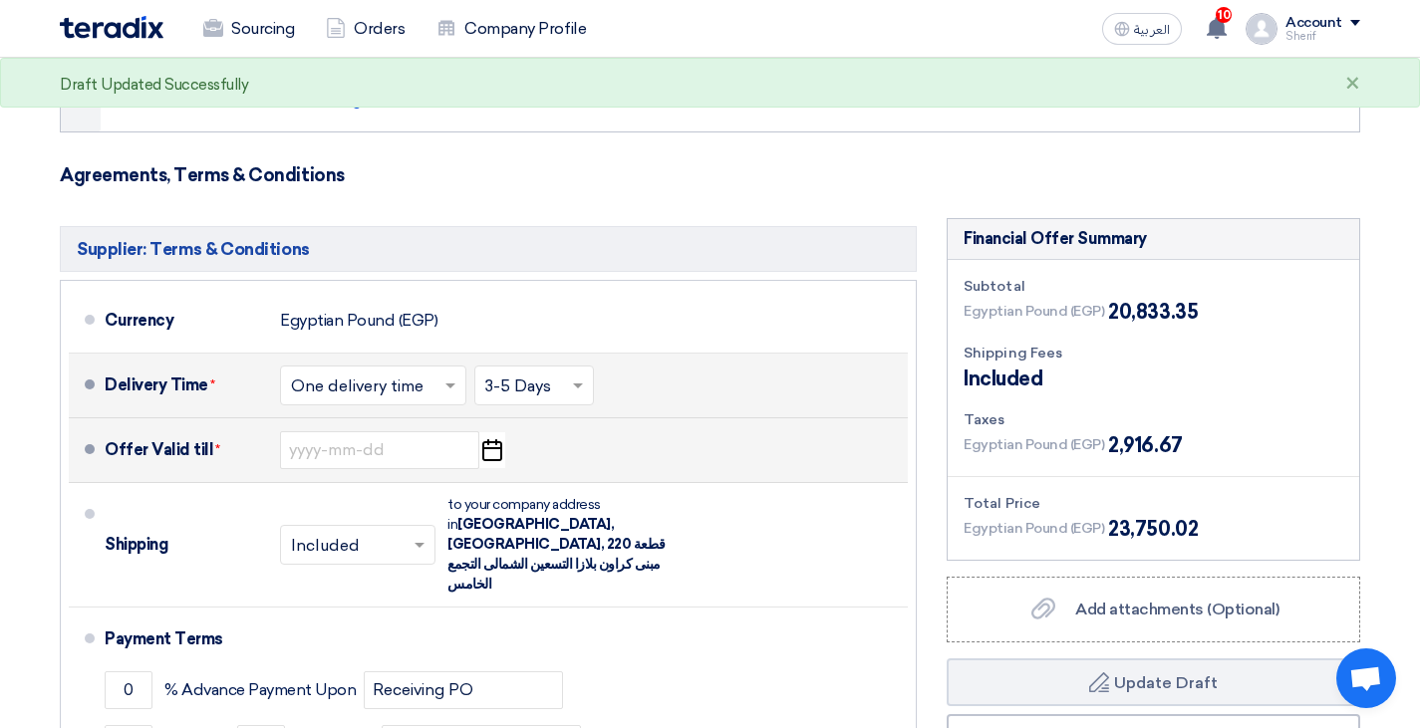
click at [495, 445] on icon "Pick a date" at bounding box center [491, 450] width 27 height 36
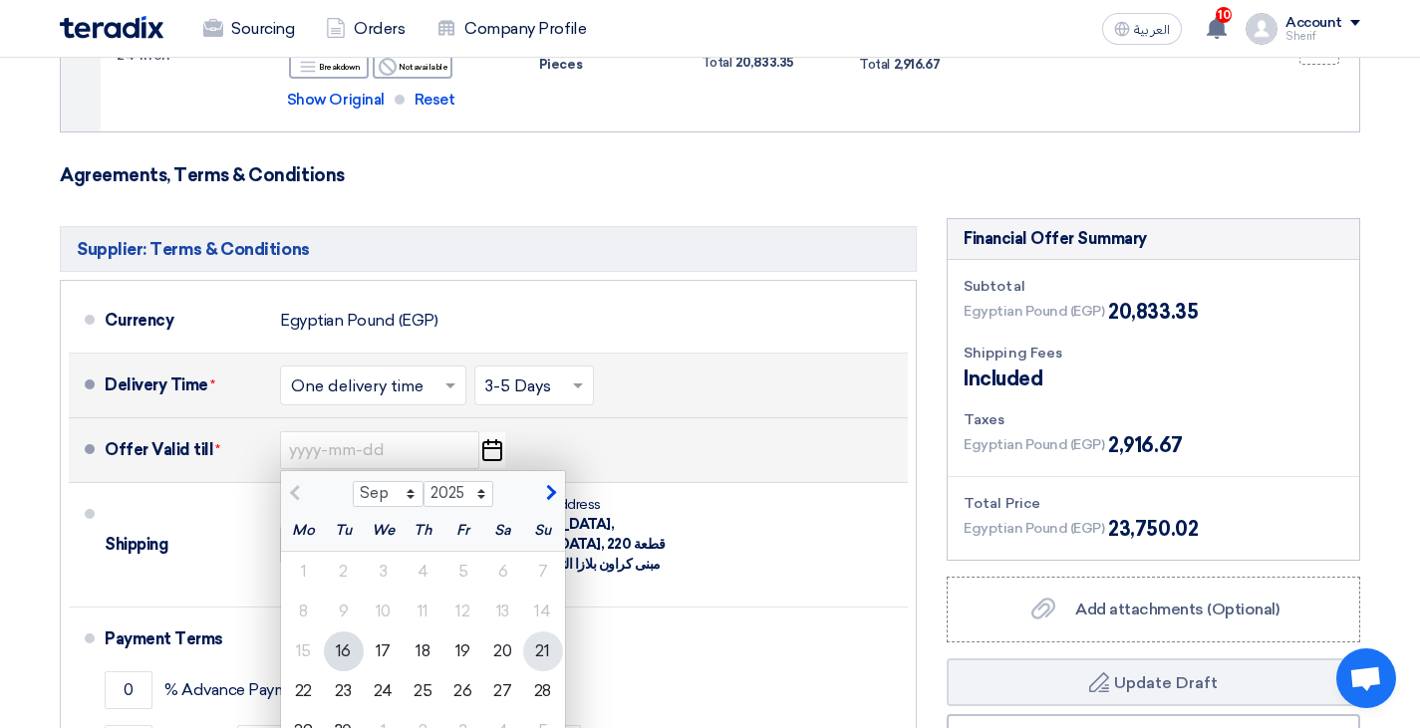
click at [540, 652] on div "21" at bounding box center [543, 652] width 40 height 40
type input "[DATE]"
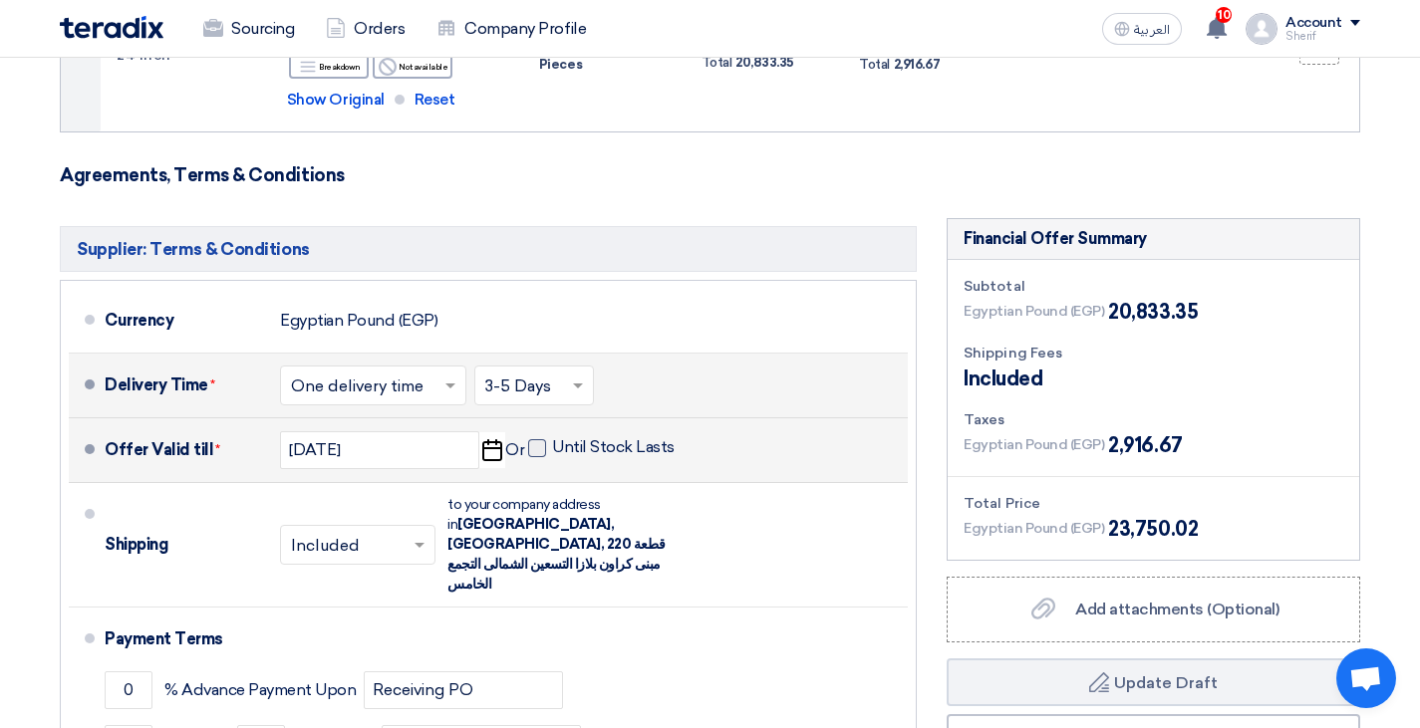
click at [536, 440] on span at bounding box center [537, 448] width 18 height 18
click at [552, 440] on input "Until Stock Lasts" at bounding box center [615, 456] width 127 height 38
checkbox input "true"
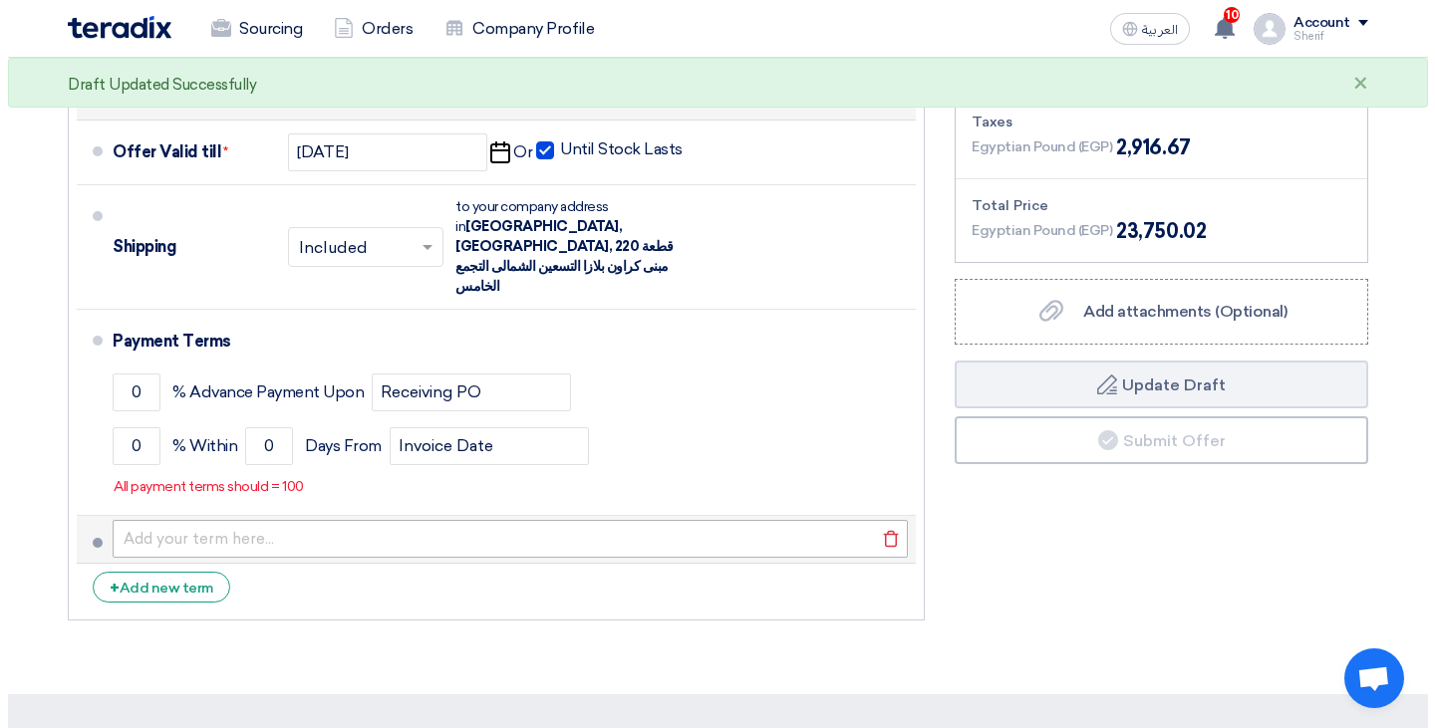
scroll to position [697, 0]
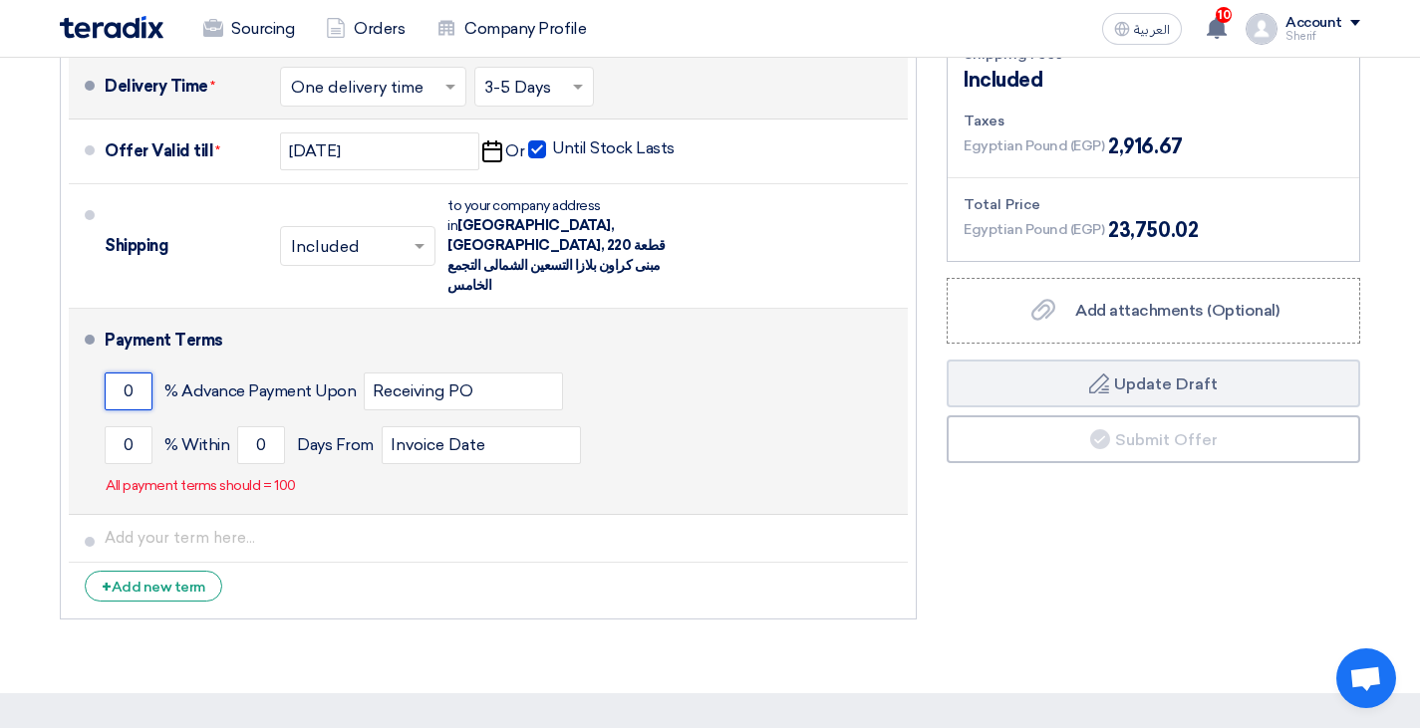
click at [116, 373] on input "0" at bounding box center [129, 392] width 48 height 38
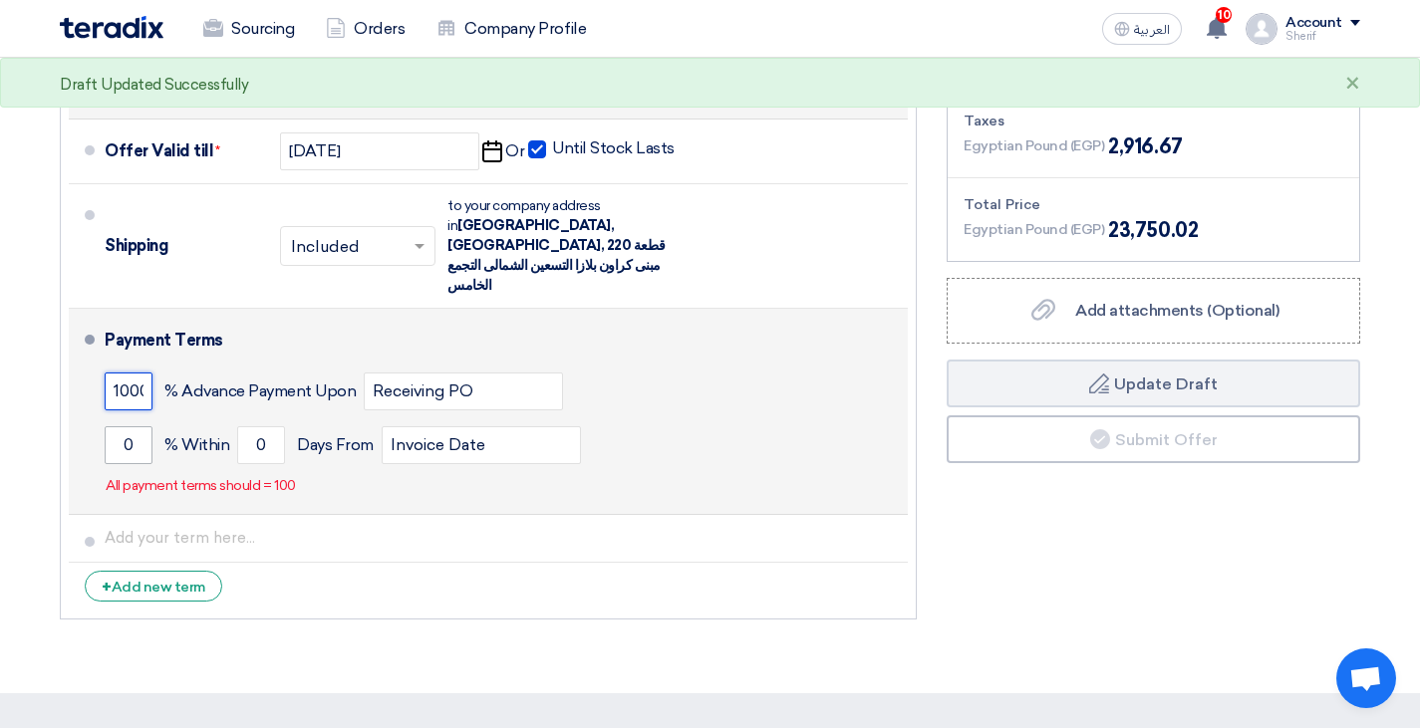
type input "1000"
click at [131, 426] on input "0" at bounding box center [129, 445] width 48 height 38
drag, startPoint x: 133, startPoint y: 403, endPoint x: 106, endPoint y: 404, distance: 26.9
click at [106, 426] on input "0" at bounding box center [129, 445] width 48 height 38
type input "100"
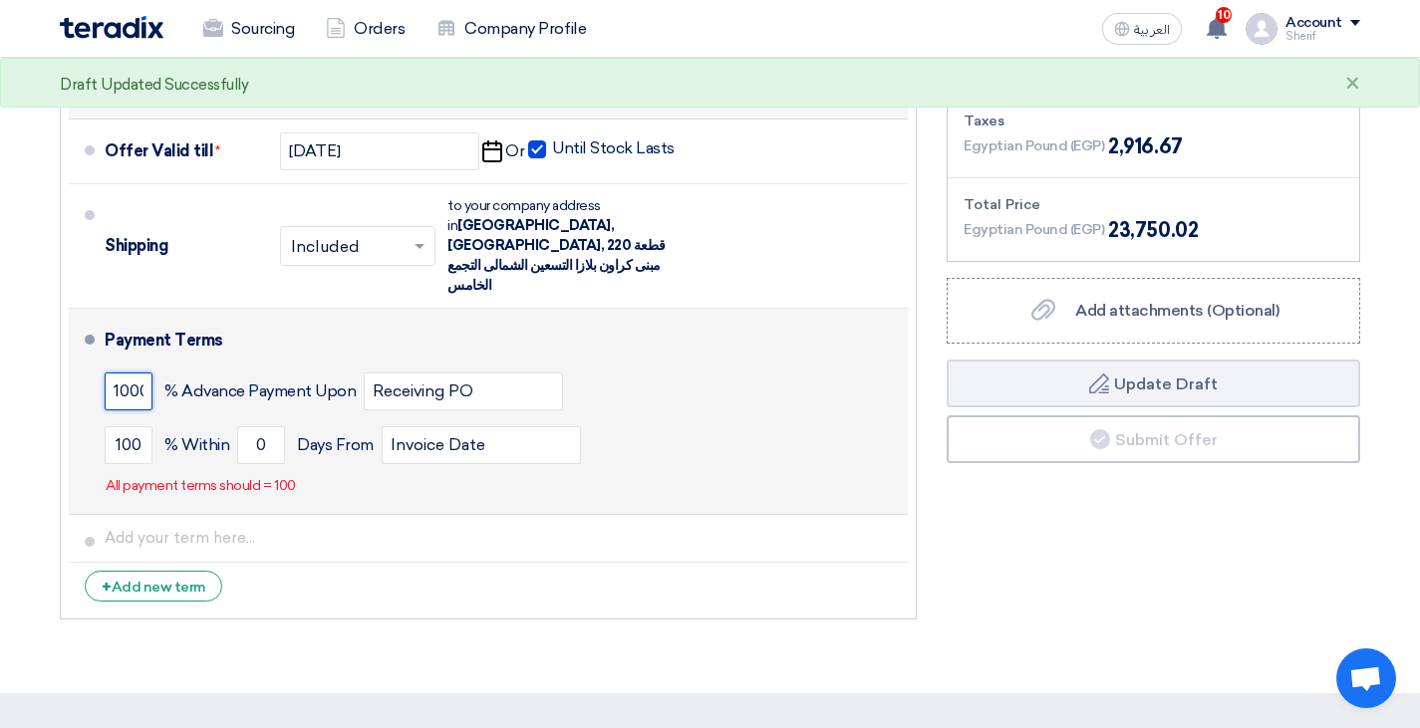
click at [125, 373] on input "1000" at bounding box center [129, 392] width 48 height 38
type input "0"
drag, startPoint x: 254, startPoint y: 403, endPoint x: 269, endPoint y: 403, distance: 14.9
click at [269, 426] on input "0" at bounding box center [261, 445] width 48 height 38
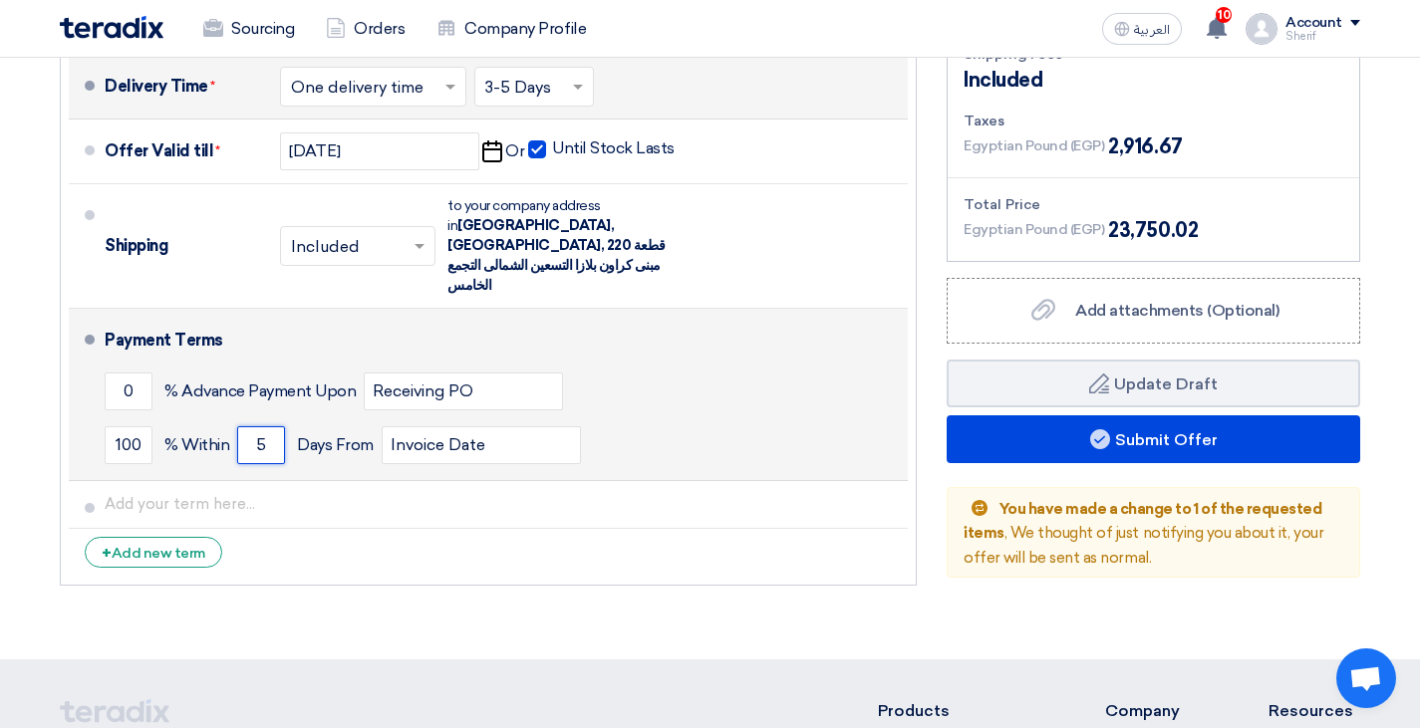
type input "5"
click at [668, 418] on div "100 % [DATE] From Invoice Date" at bounding box center [502, 445] width 795 height 54
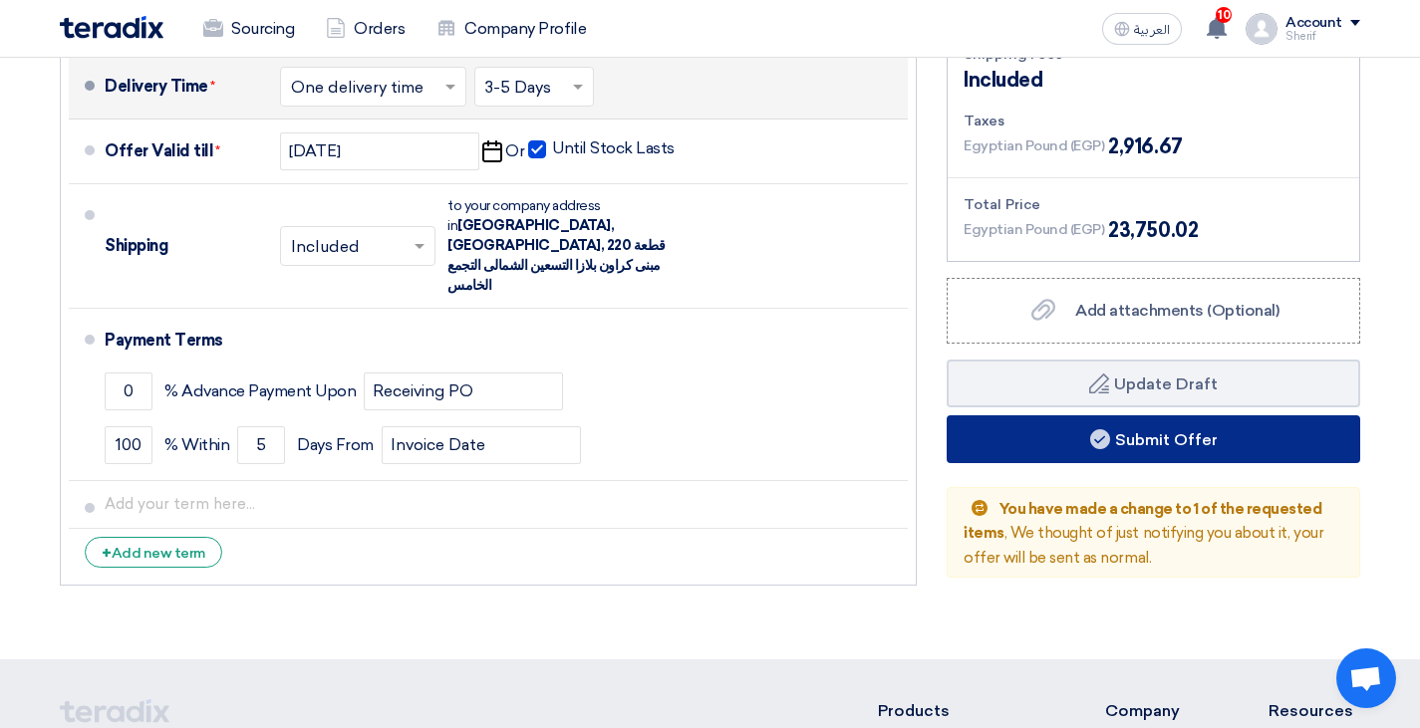
click at [1207, 443] on button "Submit Offer" at bounding box center [1152, 439] width 413 height 48
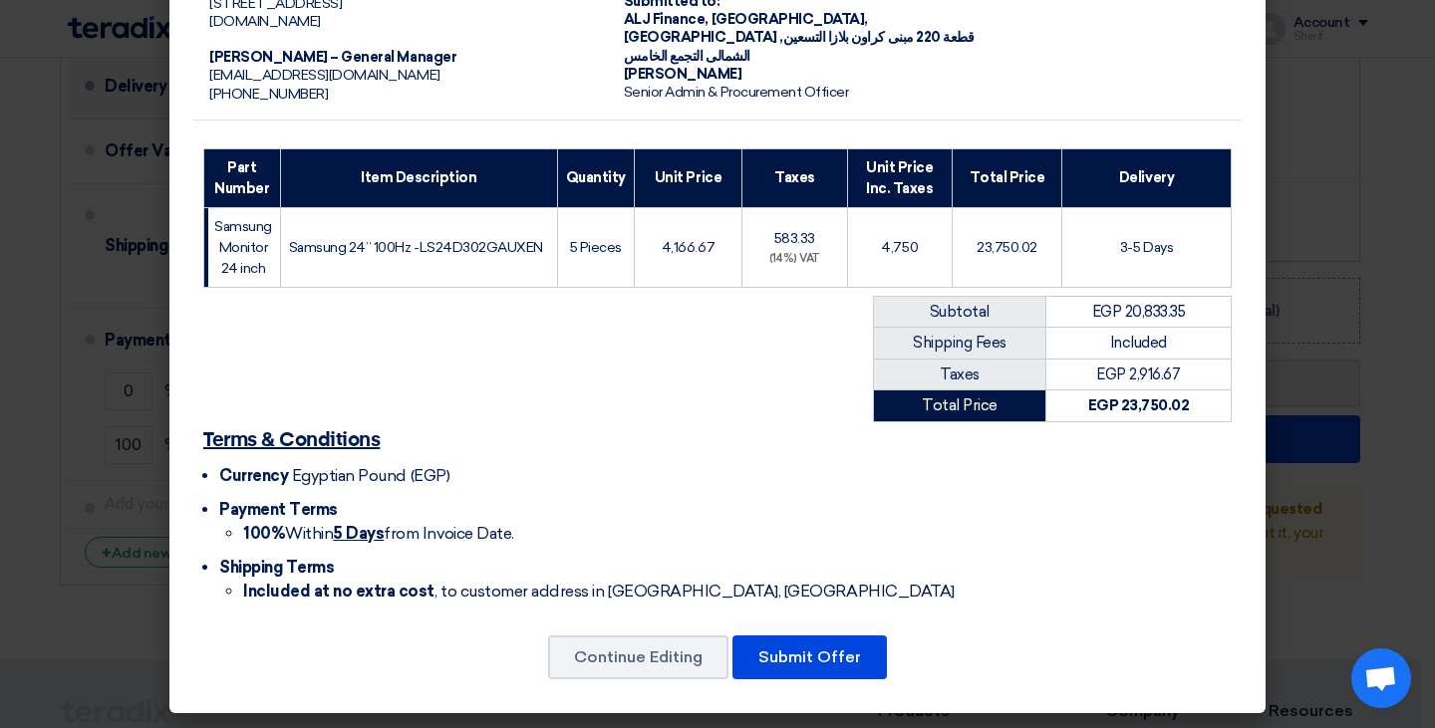
scroll to position [180, 0]
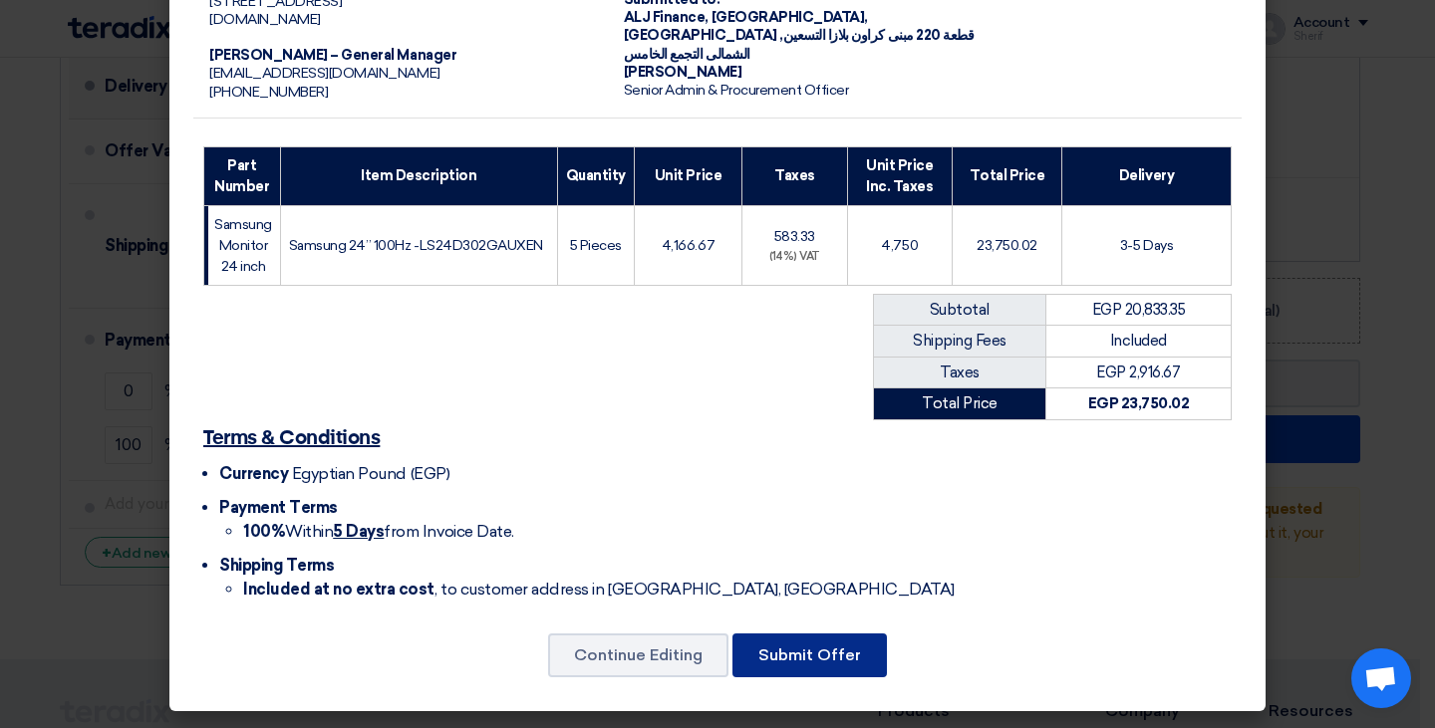
click at [798, 649] on button "Submit Offer" at bounding box center [809, 656] width 154 height 44
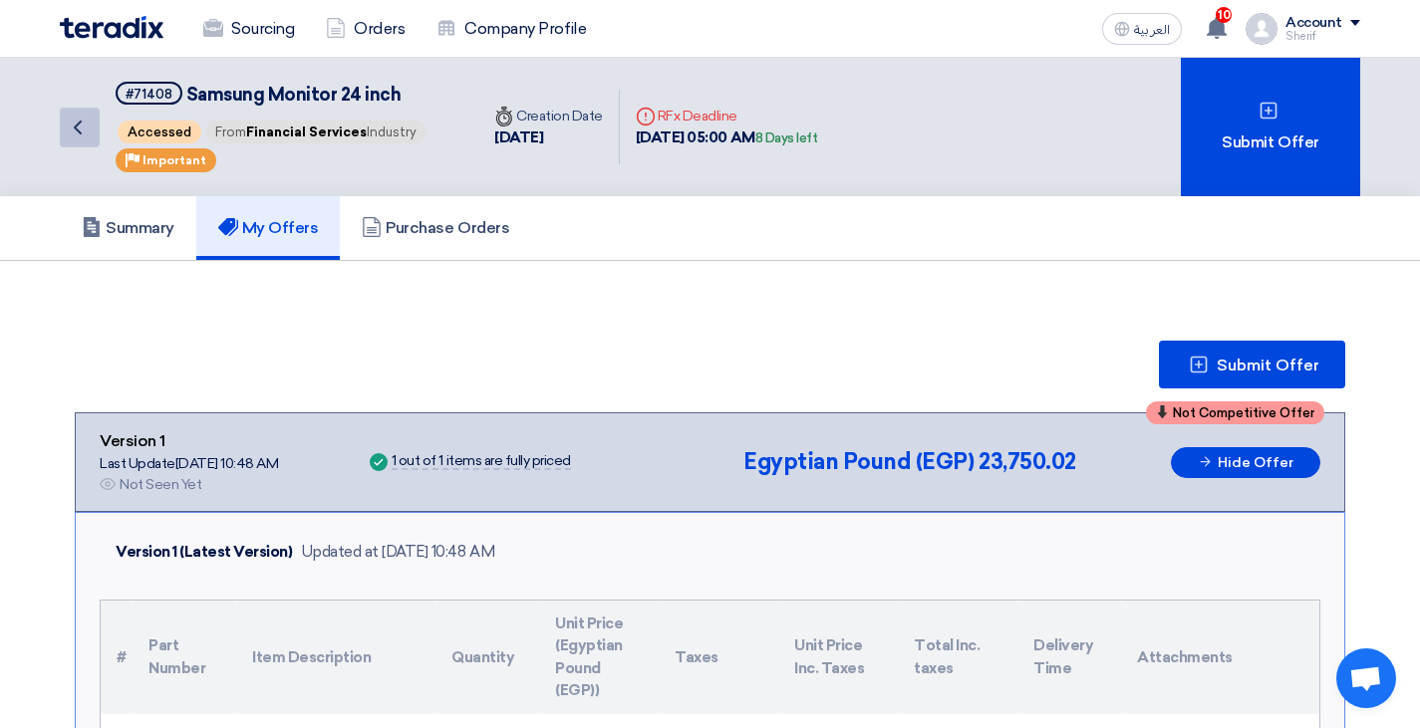
click at [76, 129] on use at bounding box center [78, 128] width 8 height 14
